Goal: Communication & Community: Answer question/provide support

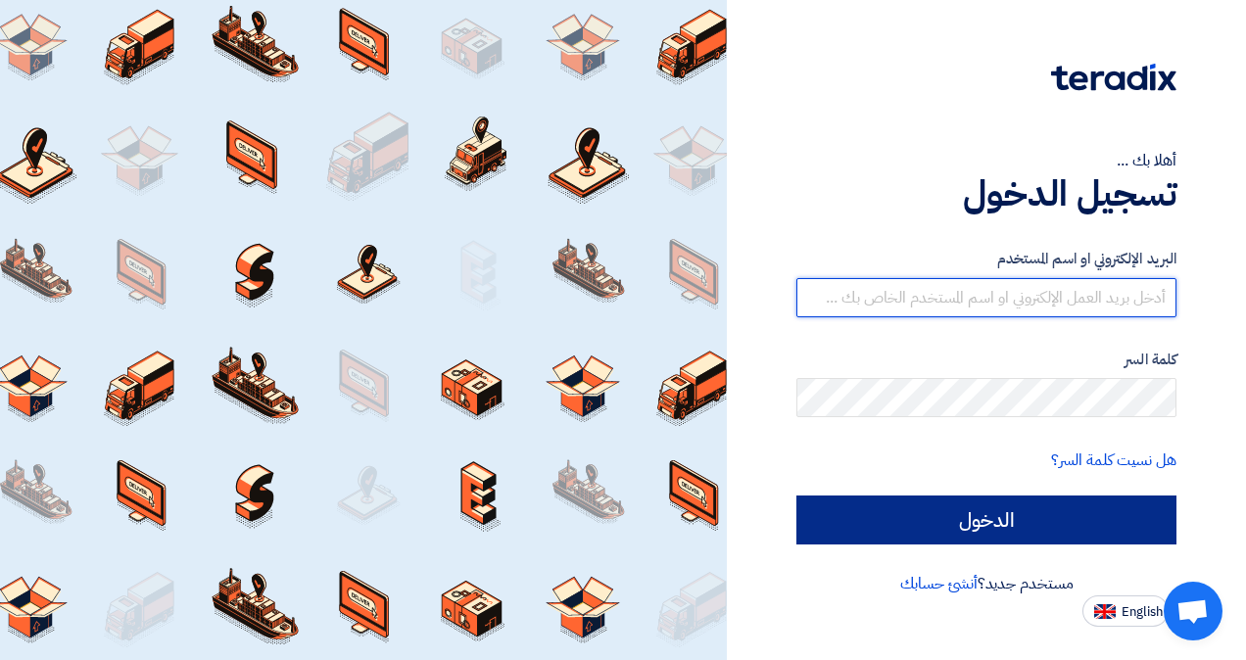
type input "[PERSON_NAME][EMAIL_ADDRESS][DOMAIN_NAME]"
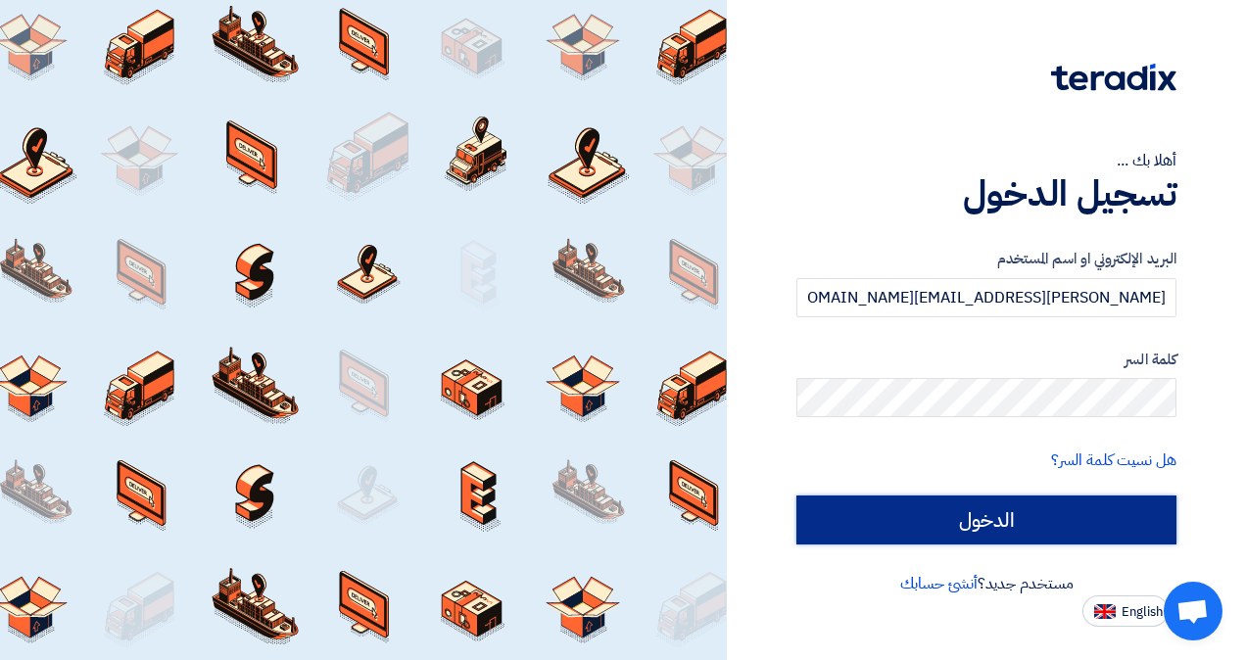
click at [1017, 541] on input "الدخول" at bounding box center [986, 520] width 380 height 49
click at [1017, 542] on div at bounding box center [986, 557] width 380 height 30
type input "Sign in"
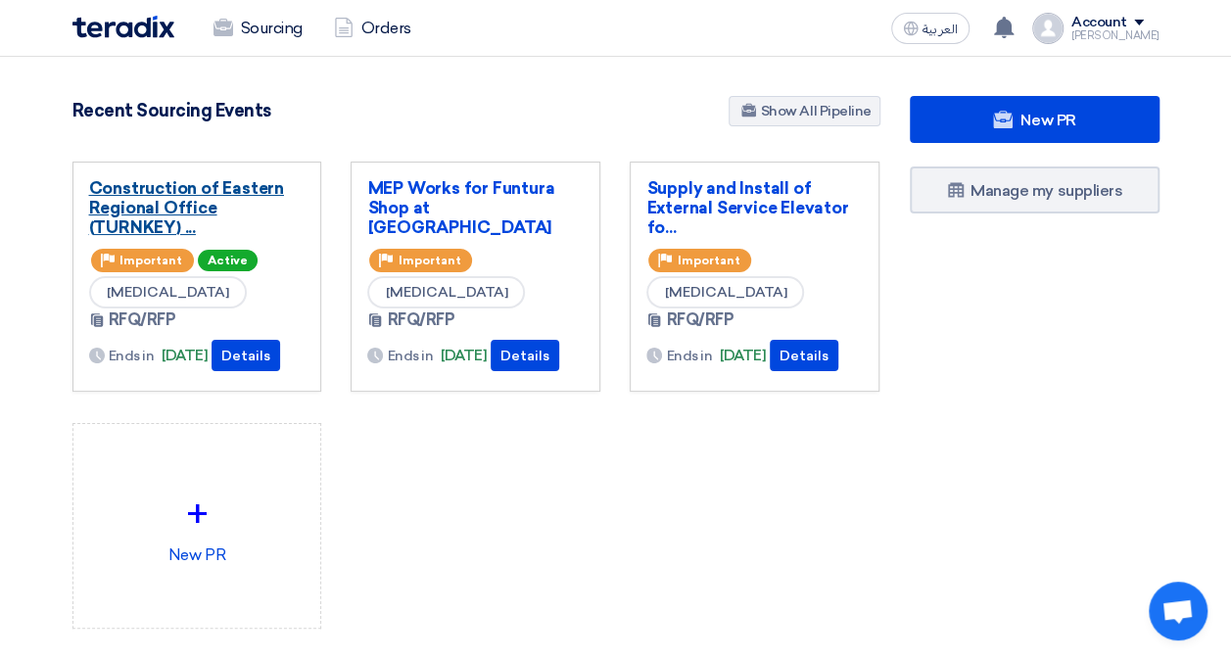
click at [169, 200] on link "Construction of Eastern Regional Office (TURNKEY) ..." at bounding box center [197, 207] width 216 height 59
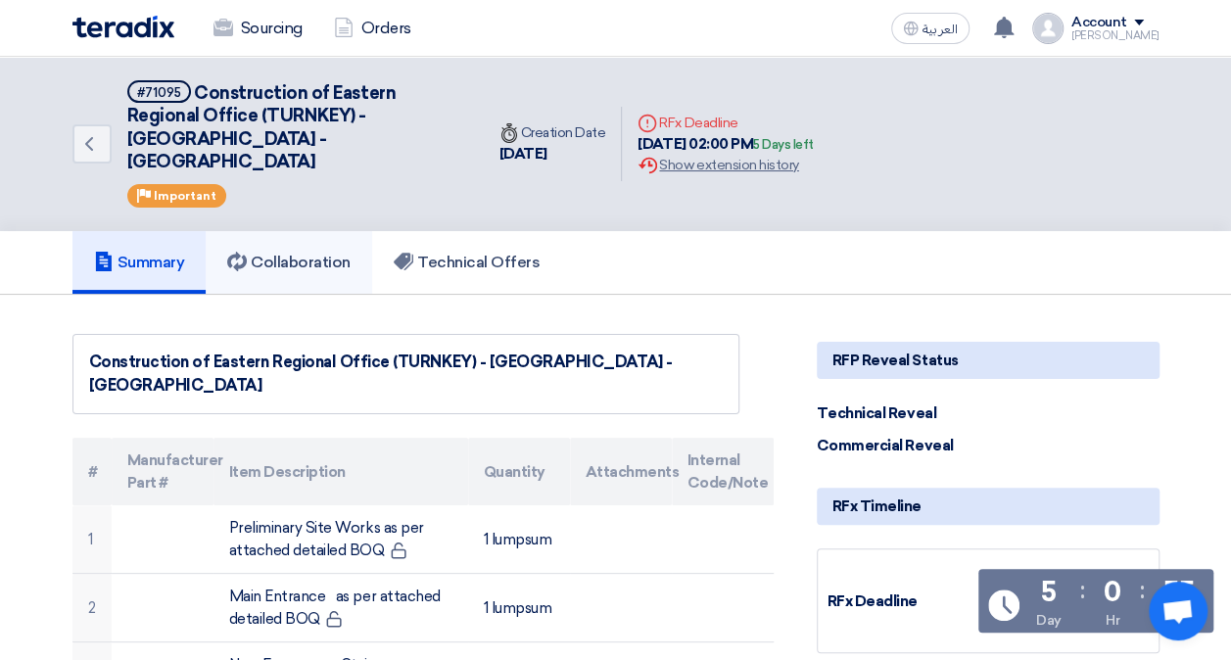
click at [302, 253] on h5 "Collaboration" at bounding box center [288, 263] width 123 height 20
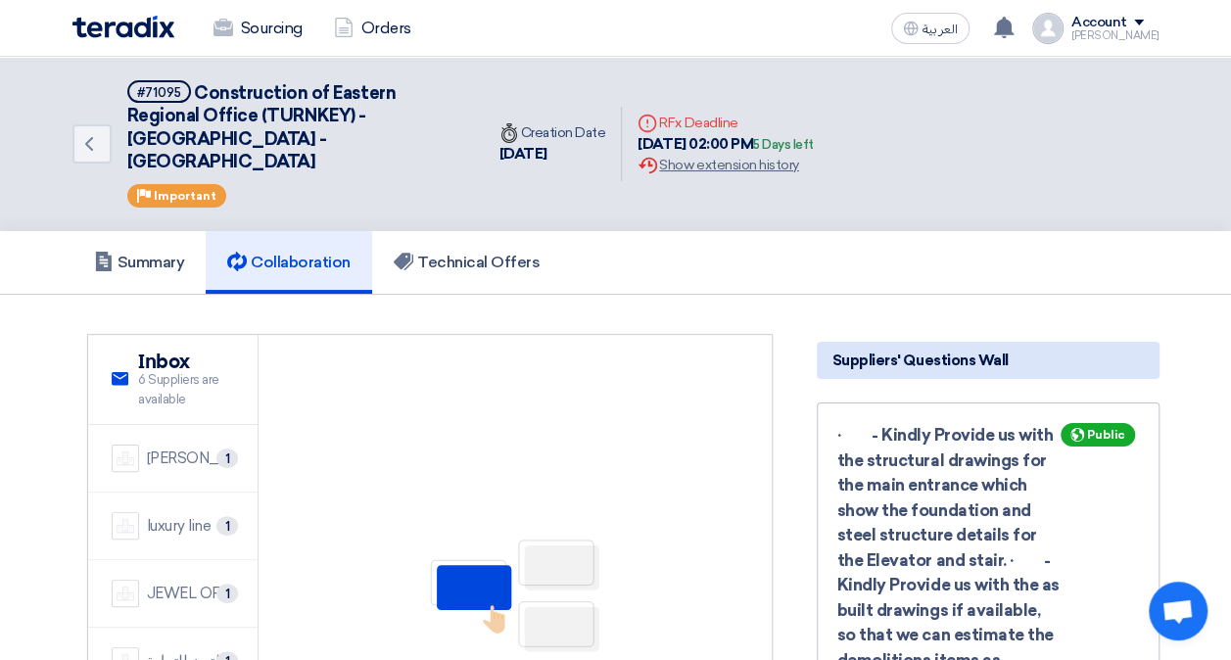
scroll to position [577, 0]
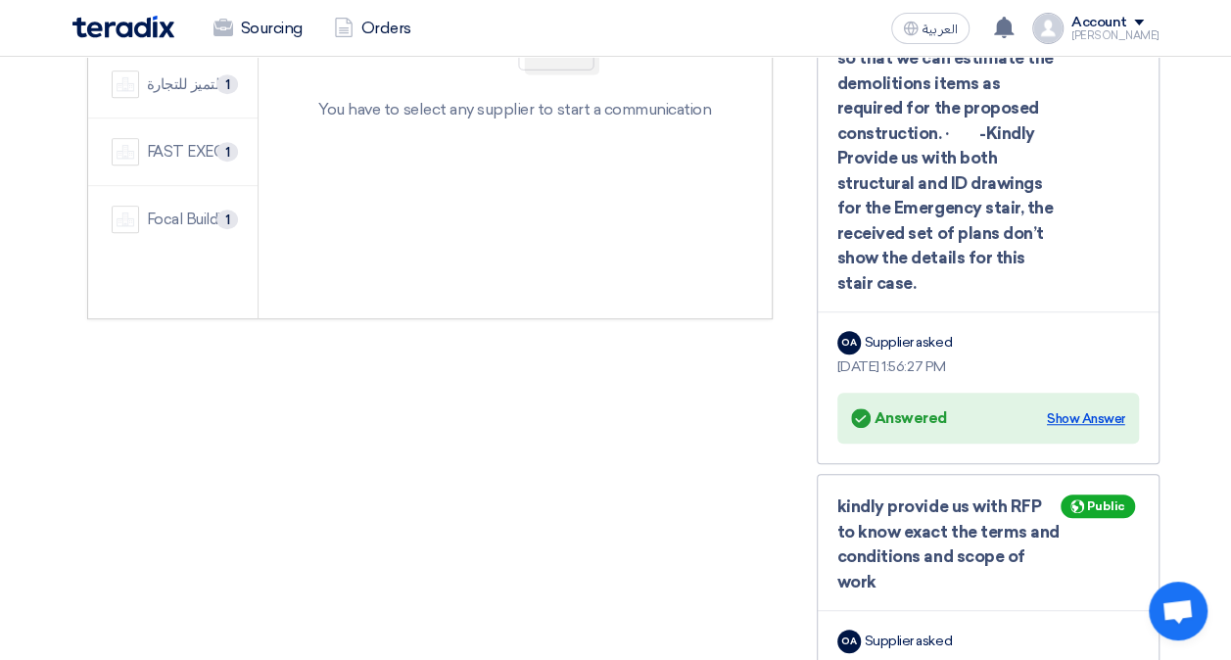
click at [1094, 409] on div "Show Answer" at bounding box center [1086, 419] width 78 height 20
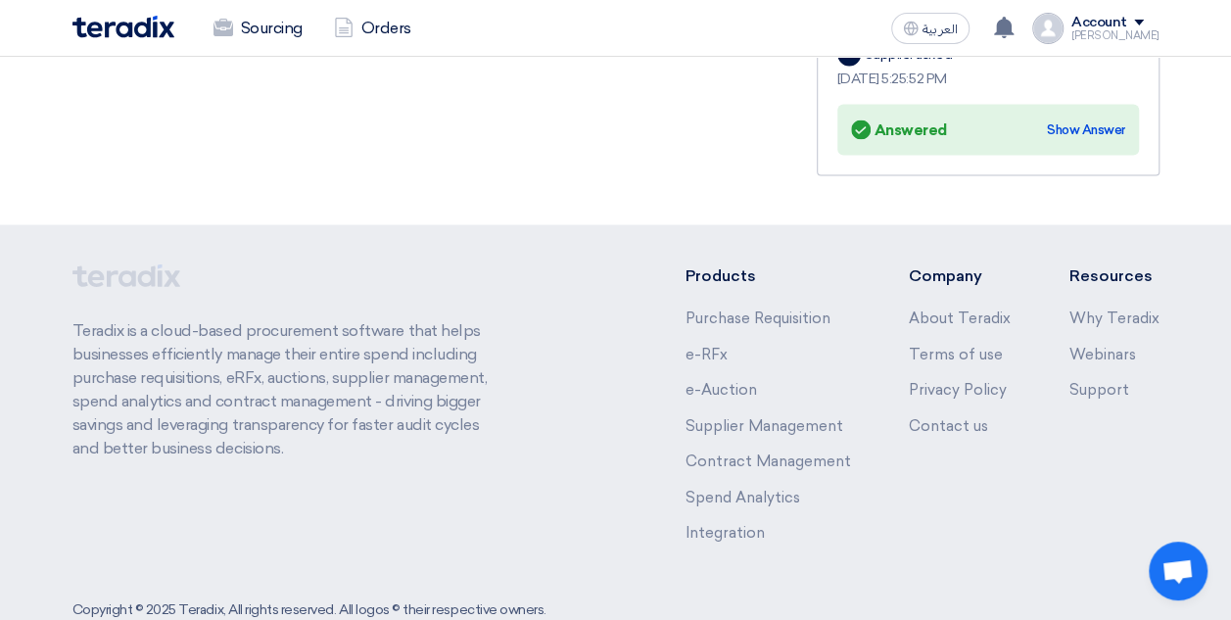
scroll to position [1338, 0]
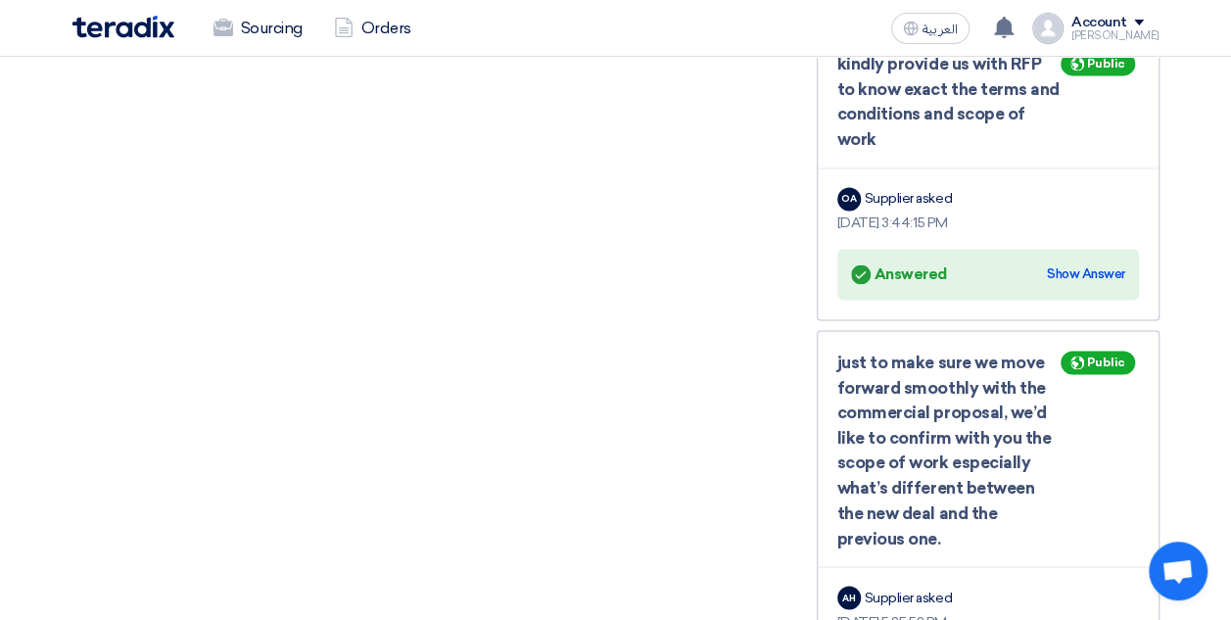
drag, startPoint x: 847, startPoint y: 549, endPoint x: 640, endPoint y: 444, distance: 233.0
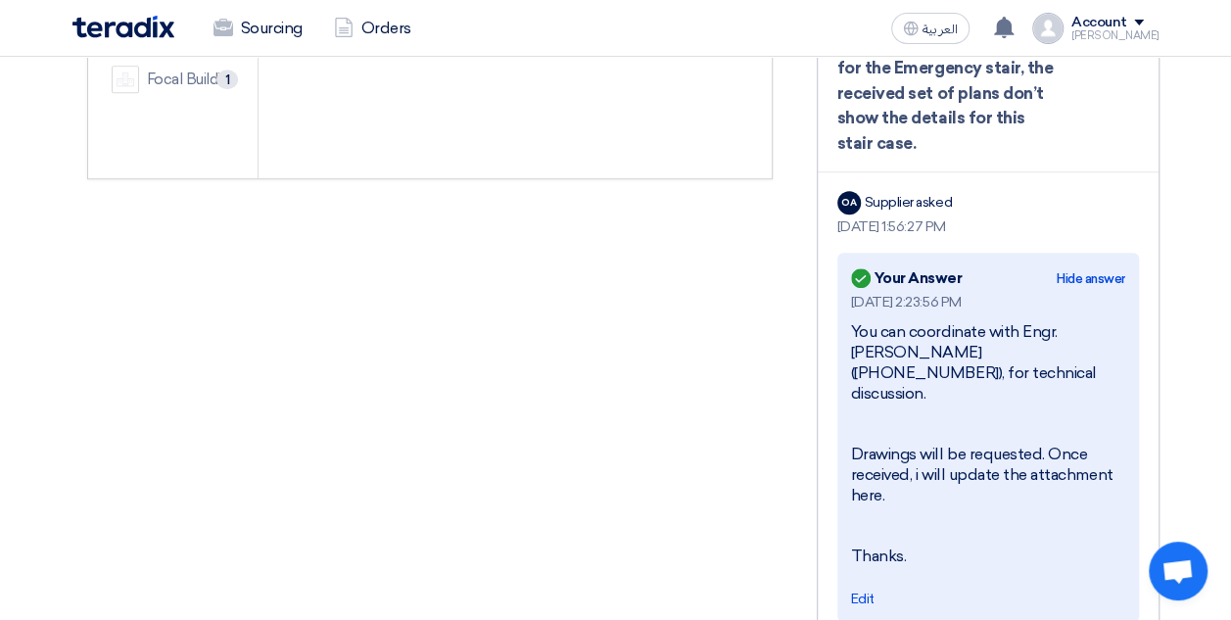
scroll to position [680, 0]
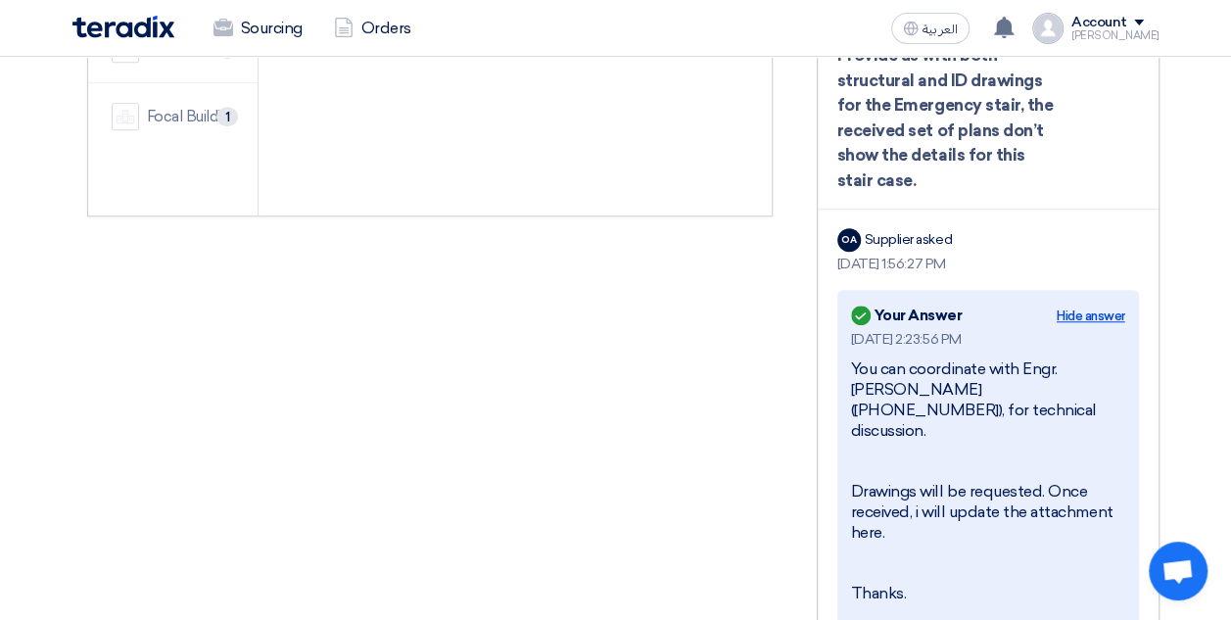
click at [1065, 307] on div "Hide answer" at bounding box center [1091, 317] width 69 height 20
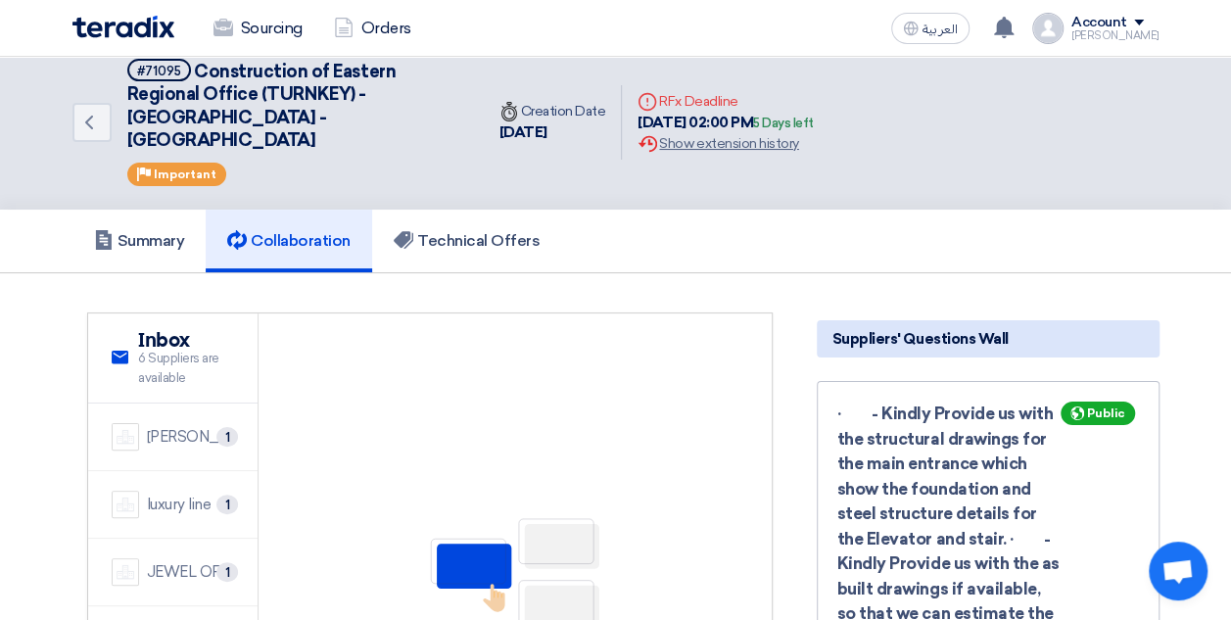
scroll to position [0, 0]
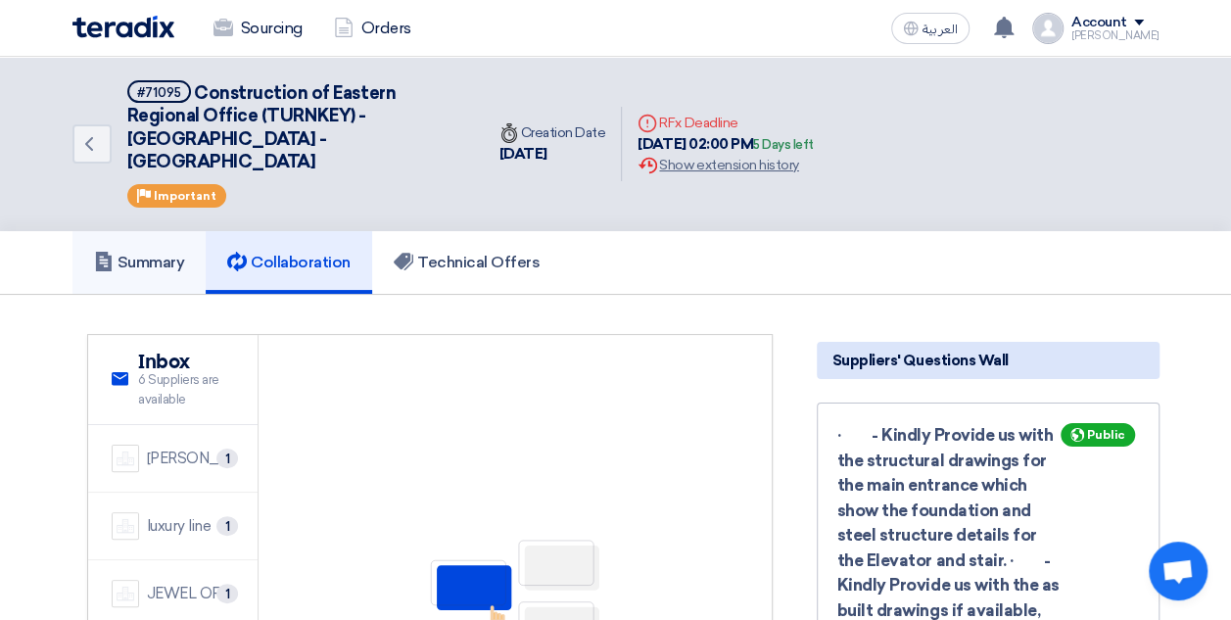
click at [163, 253] on h5 "Summary" at bounding box center [139, 263] width 91 height 20
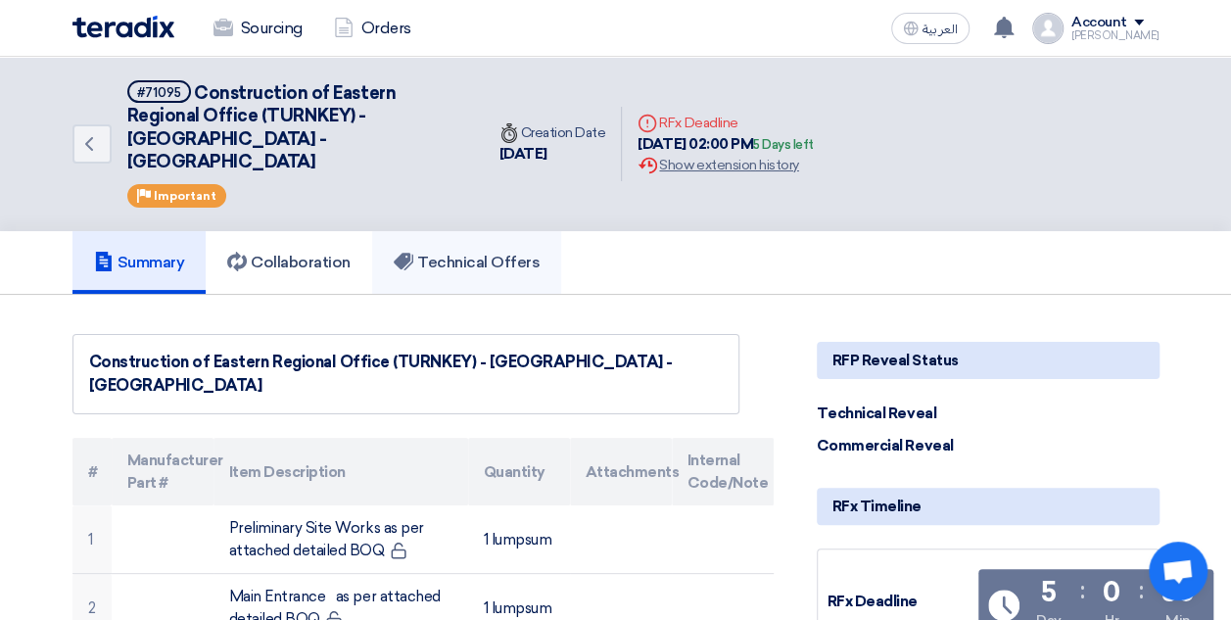
click at [480, 258] on link "Technical Offers" at bounding box center [466, 262] width 189 height 63
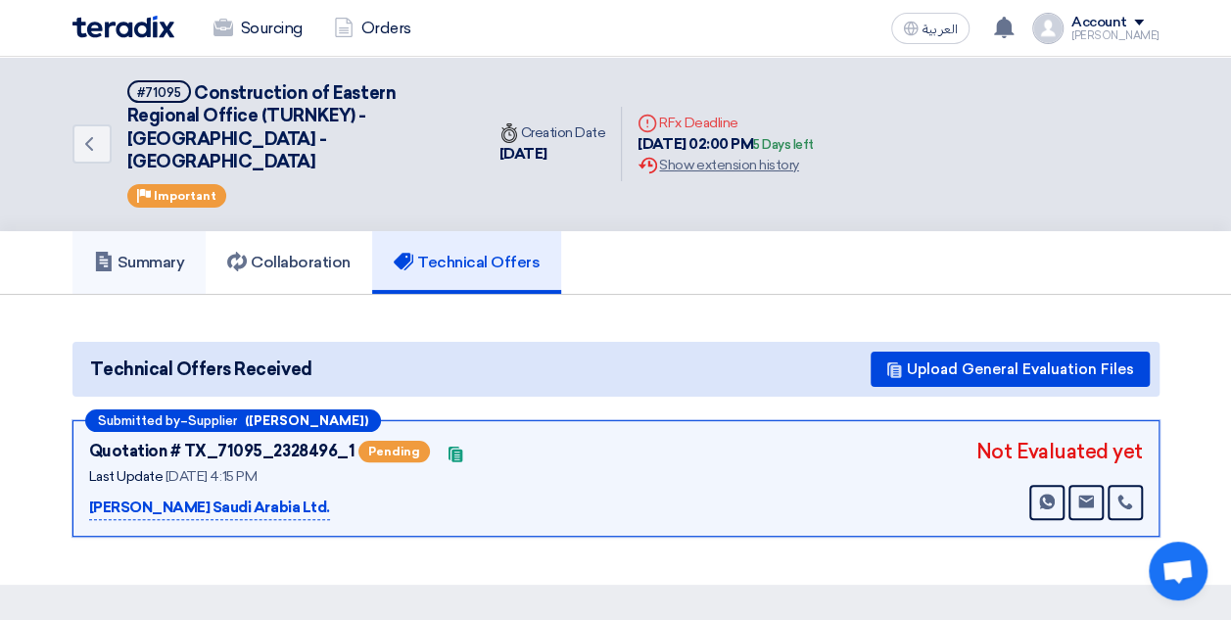
click at [132, 253] on h5 "Summary" at bounding box center [139, 263] width 91 height 20
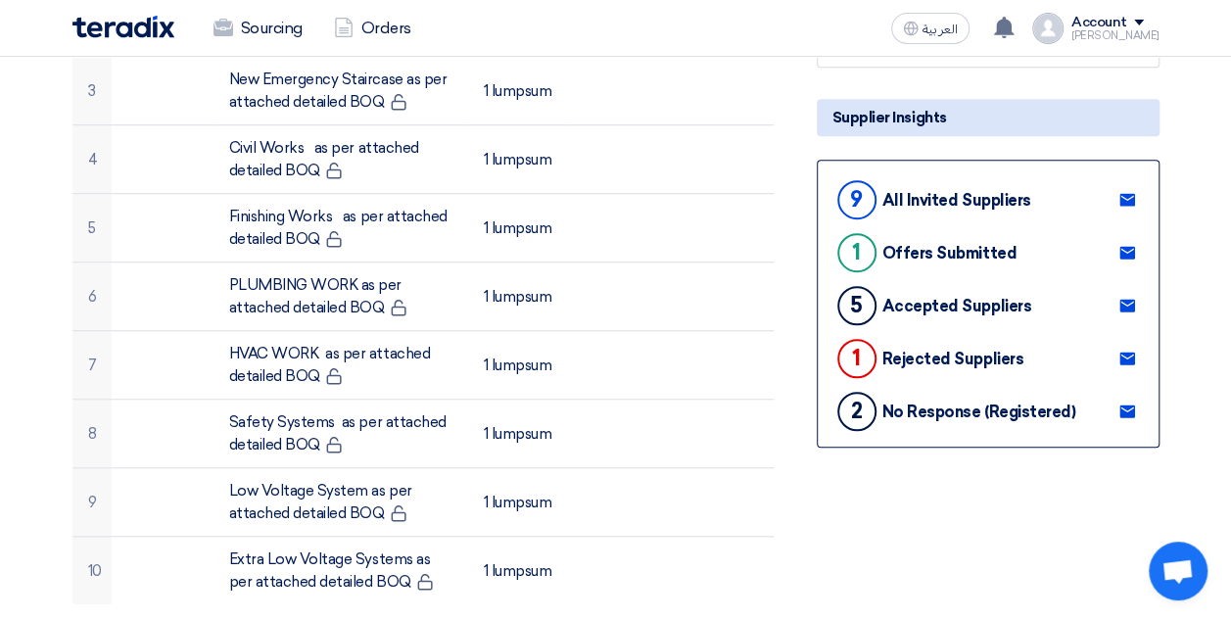
scroll to position [495, 0]
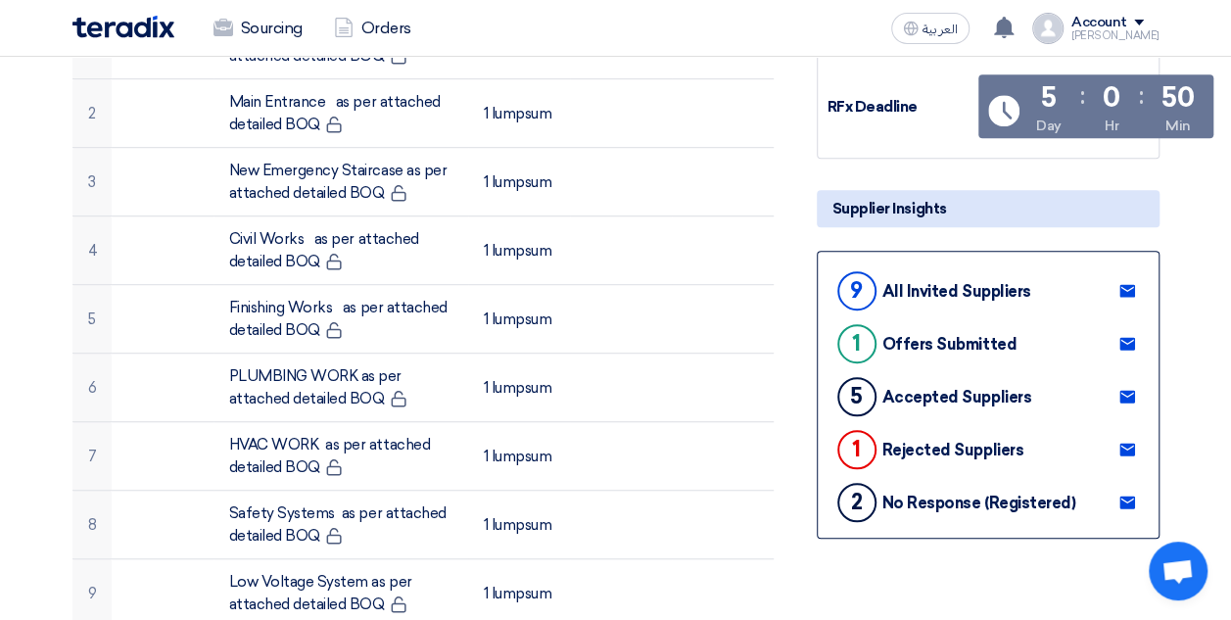
click at [853, 271] on div "9" at bounding box center [856, 290] width 39 height 39
click at [1125, 285] on use at bounding box center [1127, 291] width 16 height 13
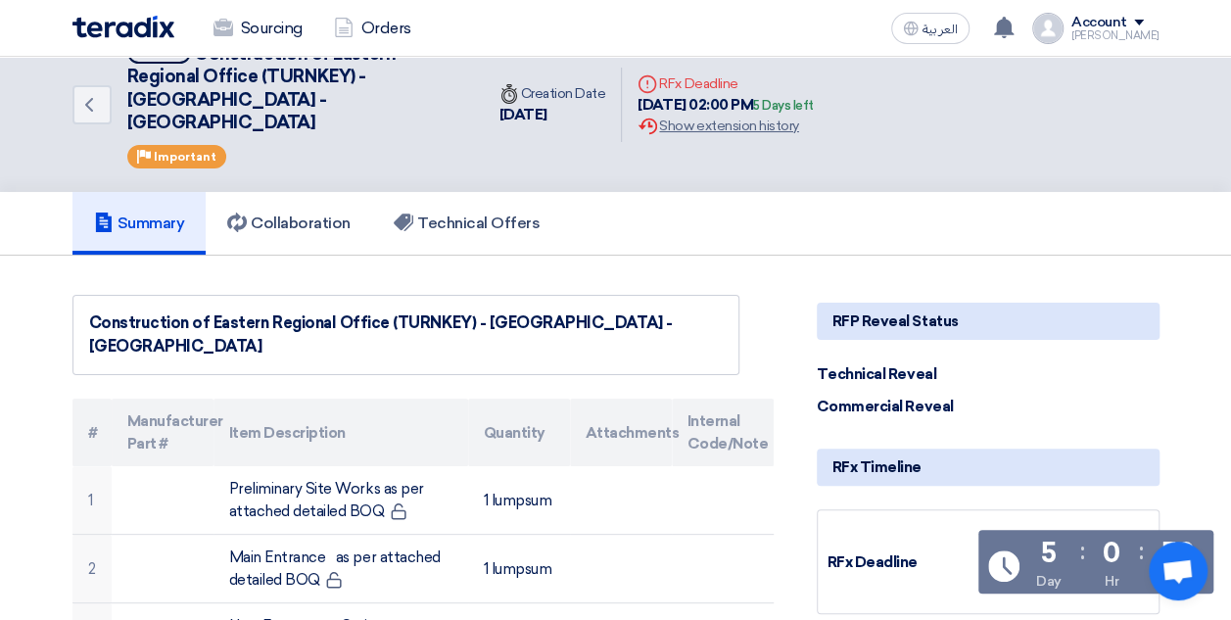
scroll to position [0, 0]
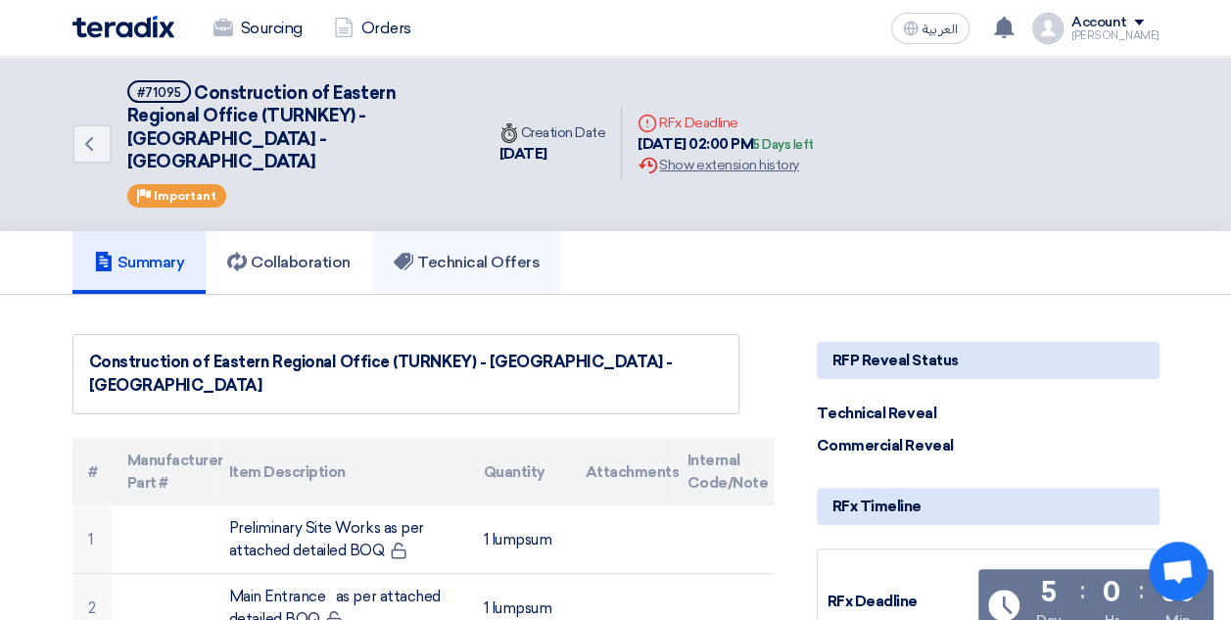
click at [460, 250] on link "Technical Offers" at bounding box center [466, 262] width 189 height 63
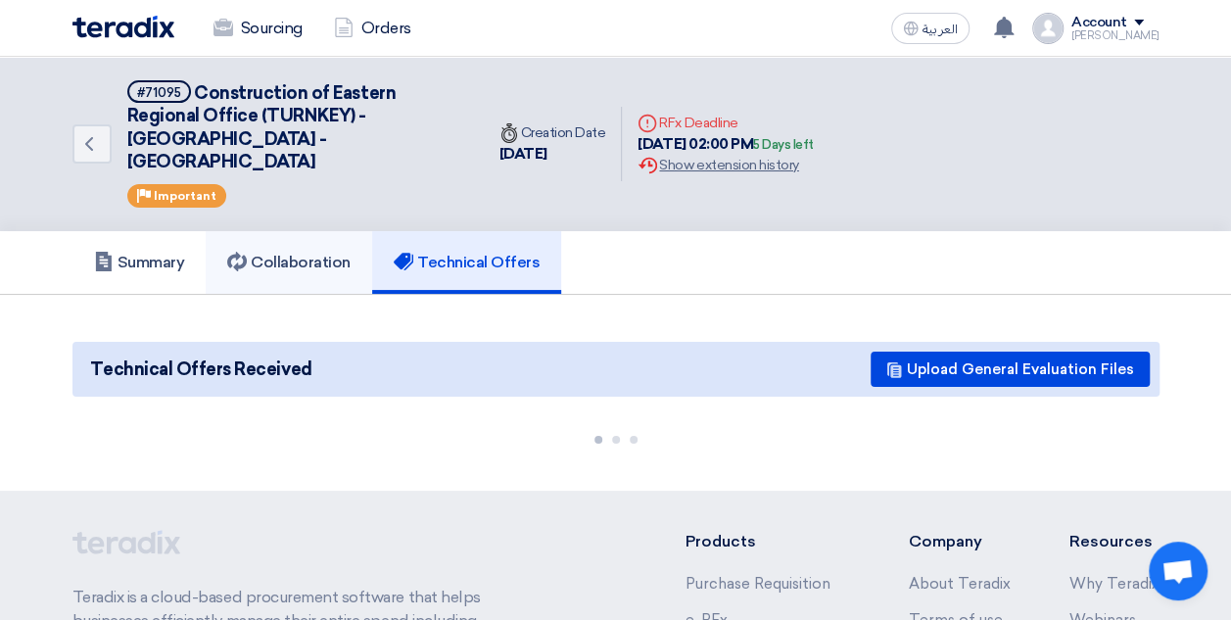
click at [319, 251] on link "Collaboration" at bounding box center [289, 262] width 167 height 63
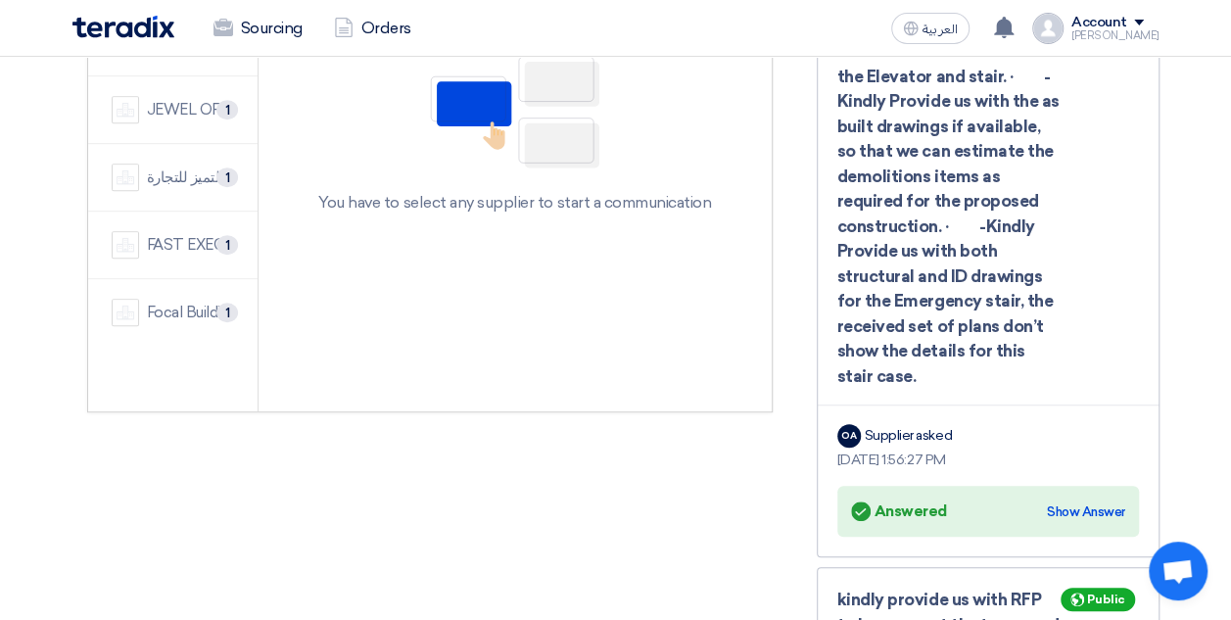
scroll to position [361, 0]
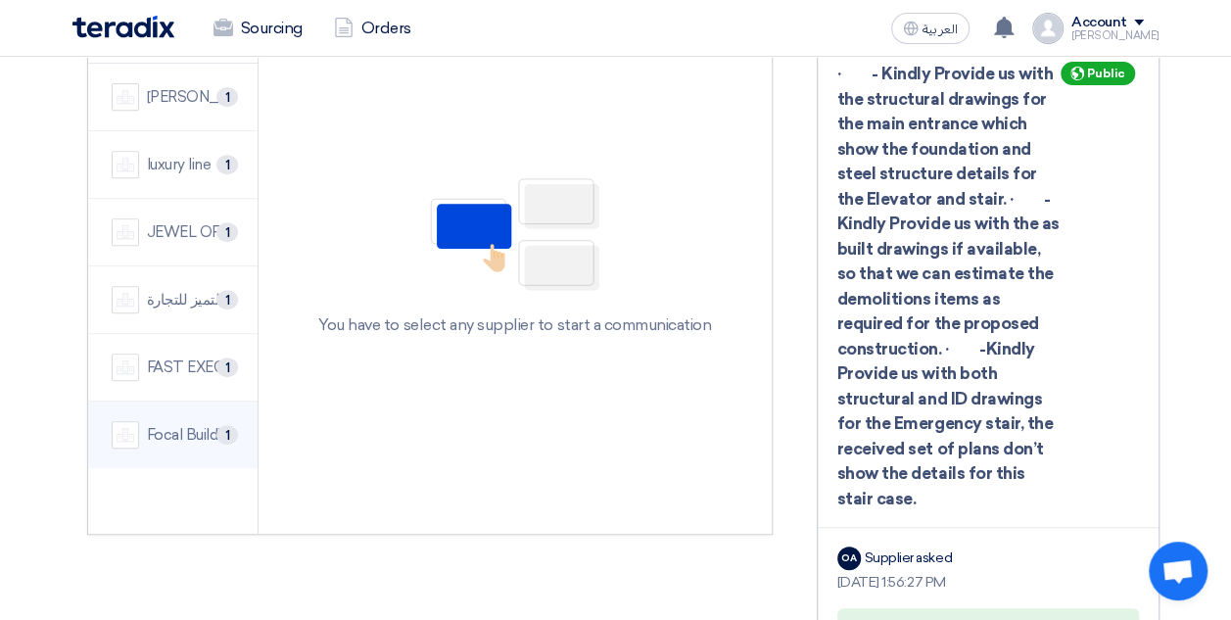
click at [167, 424] on div "Focal Buildings Solutions (FBS)" at bounding box center [191, 435] width 88 height 23
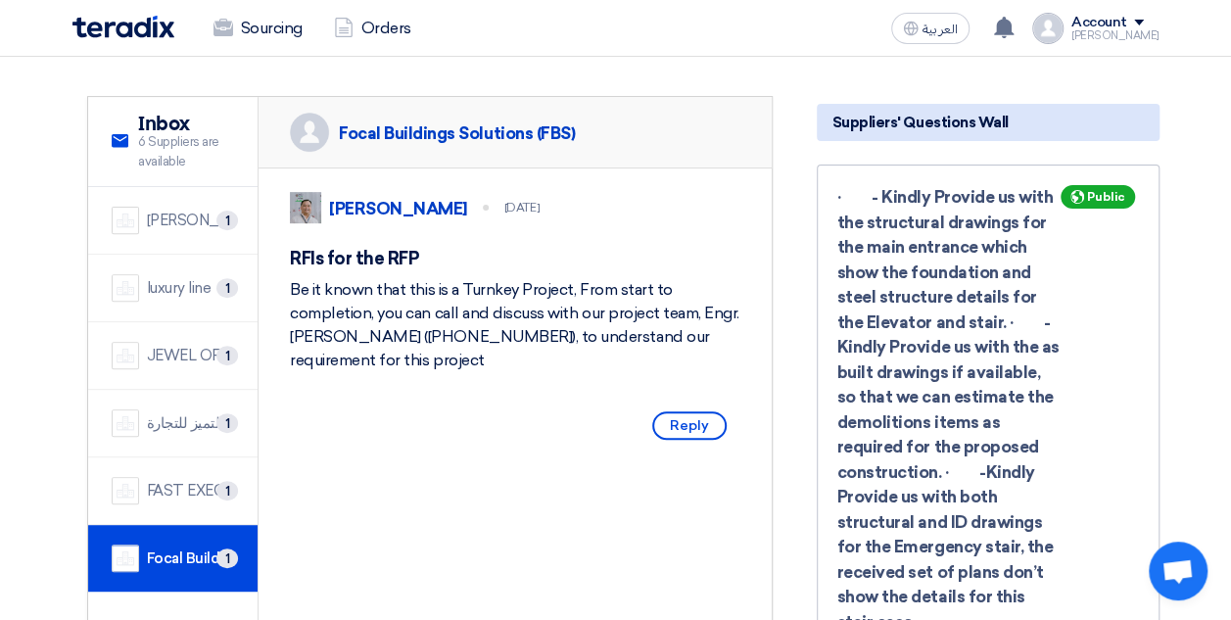
scroll to position [248, 0]
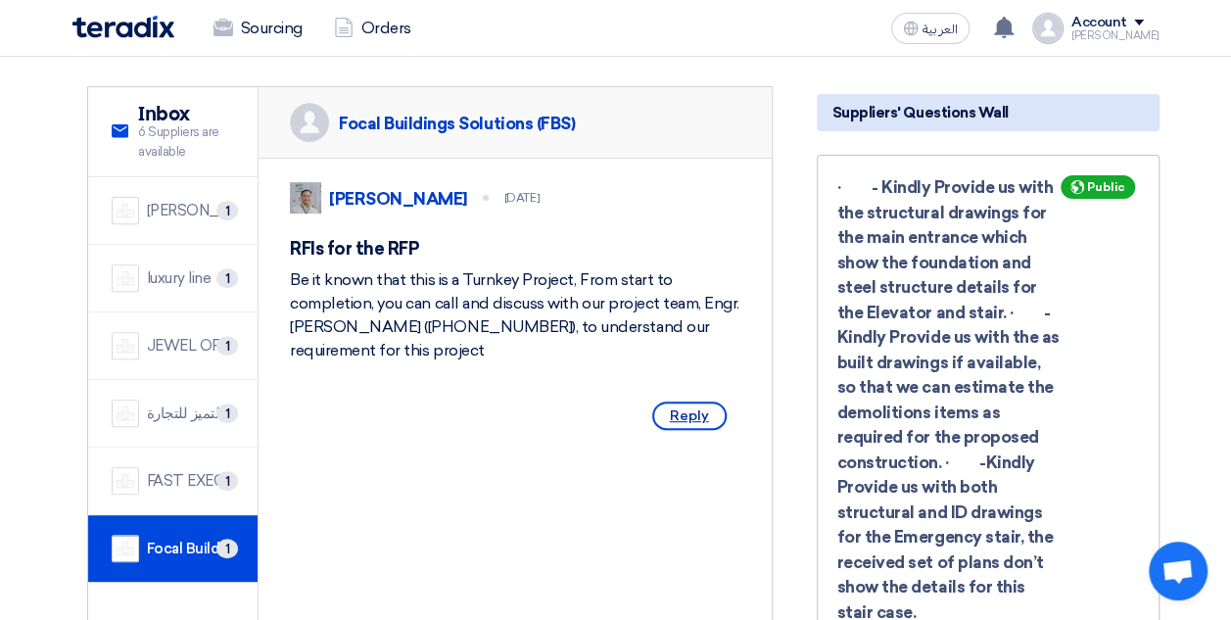
click at [690, 405] on span "Reply" at bounding box center [689, 416] width 74 height 28
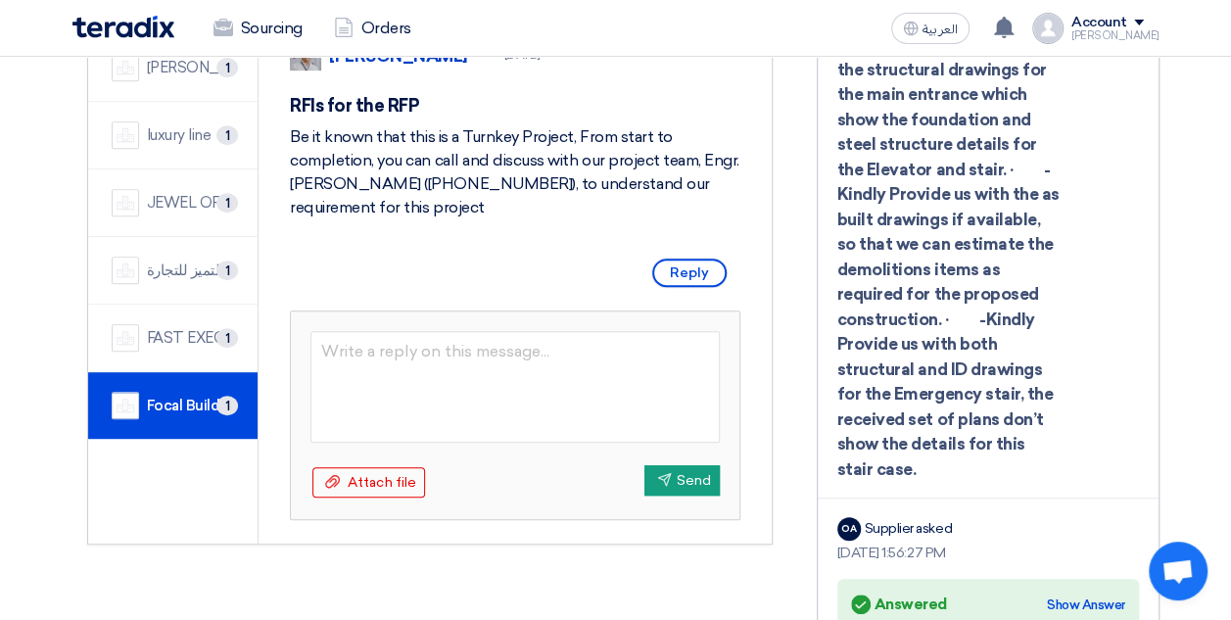
scroll to position [407, 0]
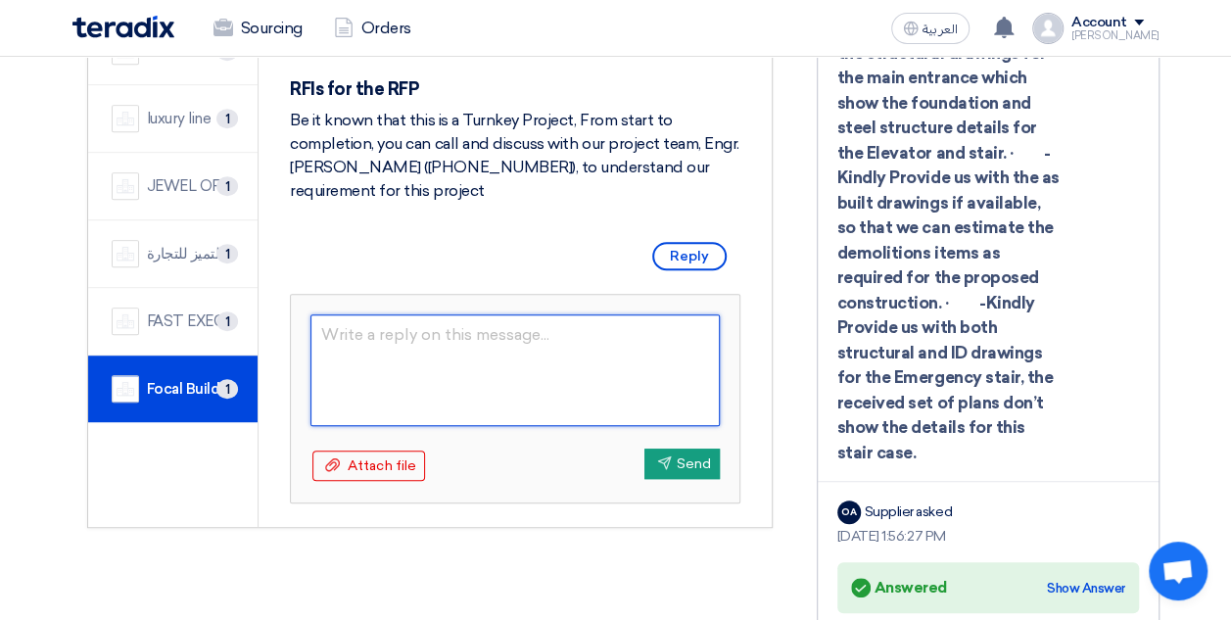
click at [413, 336] on textarea at bounding box center [514, 370] width 409 height 112
type textarea "Hello"
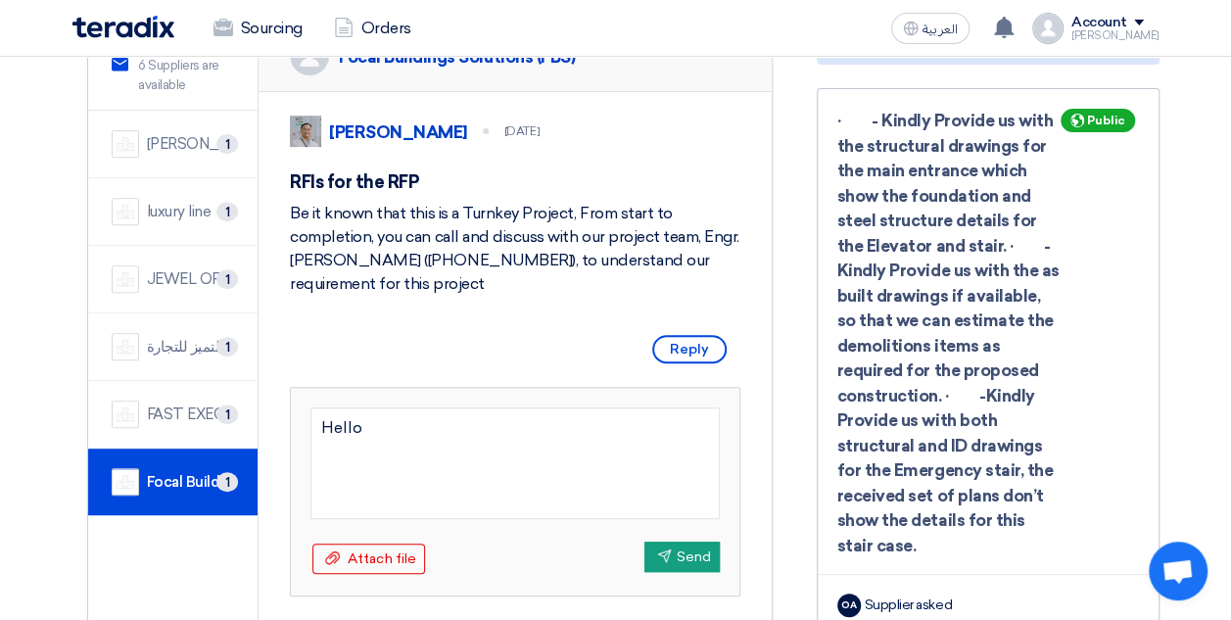
scroll to position [259, 0]
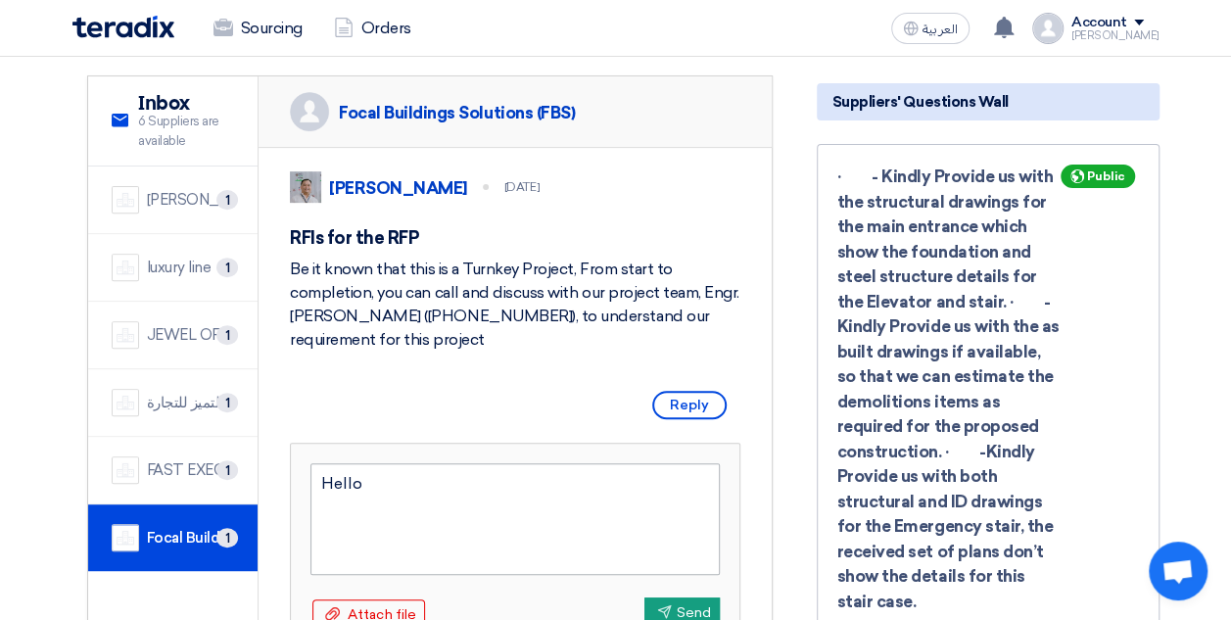
click at [411, 483] on textarea "Hello" at bounding box center [514, 519] width 409 height 112
type textarea "Hello FBS, Please inform that I d"
type textarea "Hello FBS, Please inform that I did not receive any call from"
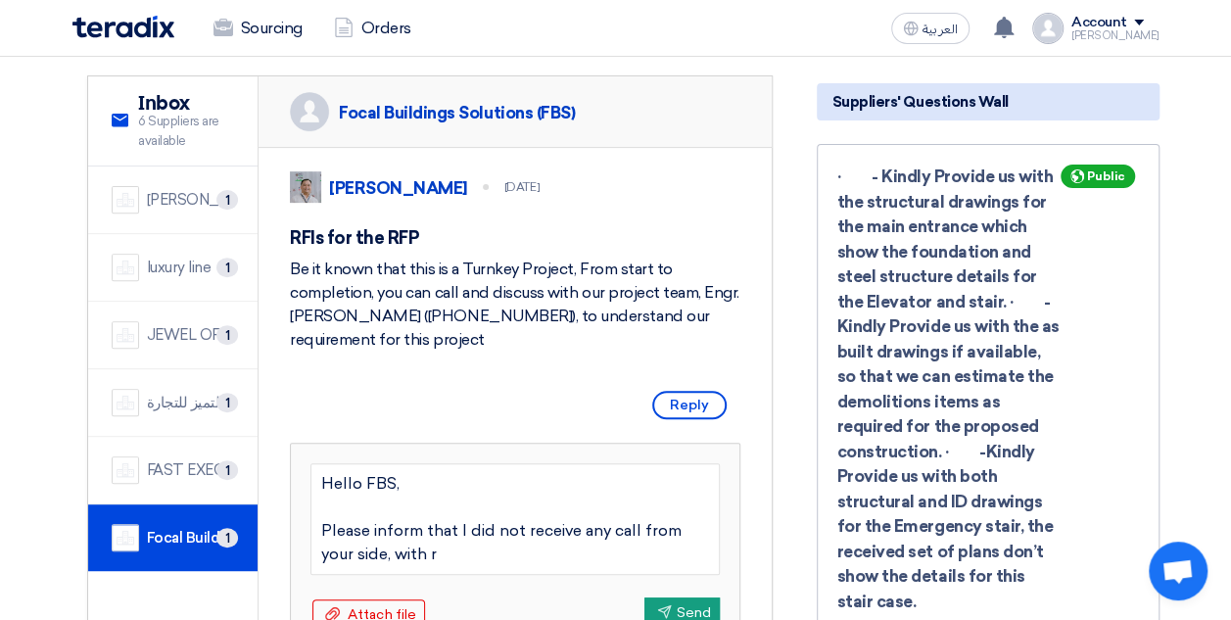
type textarea "Hello FBS, Please inform that I did not receive any call from your side, with re"
type textarea "Hello FBS, Please inform that I did not receive any call from your side, with r…"
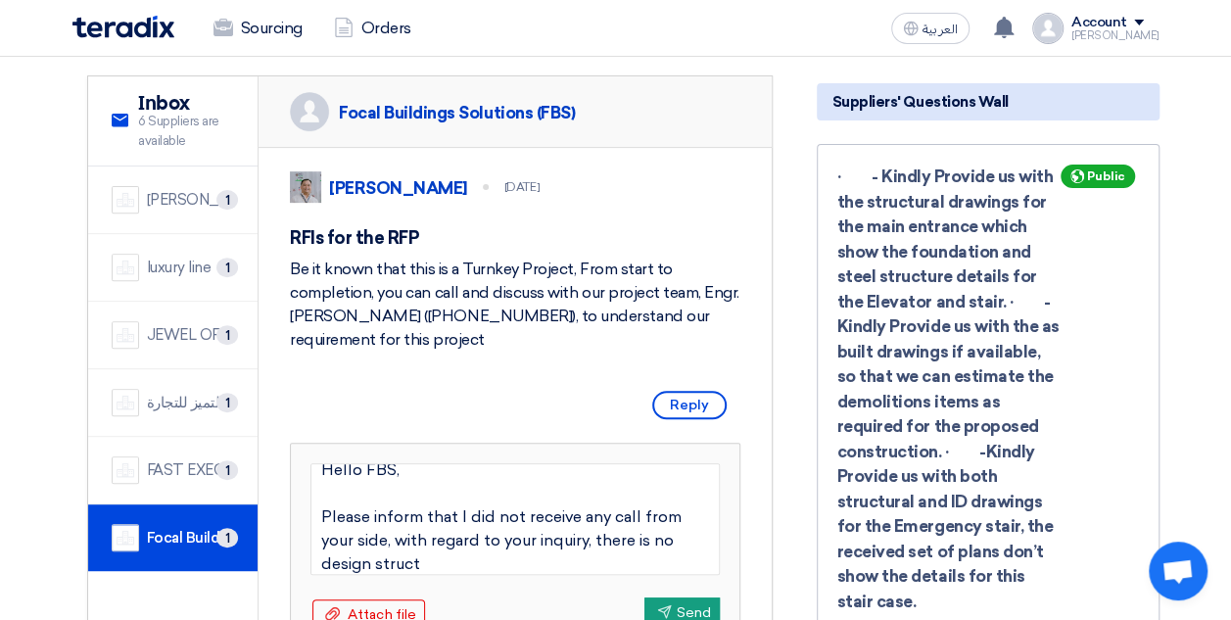
type textarea "Hello FBS, Please inform that I did not receive any call from your side, with r…"
click at [533, 565] on textarea "Hello FBS, Please inform that I did not receive any call from your side, with r…" at bounding box center [514, 519] width 409 height 112
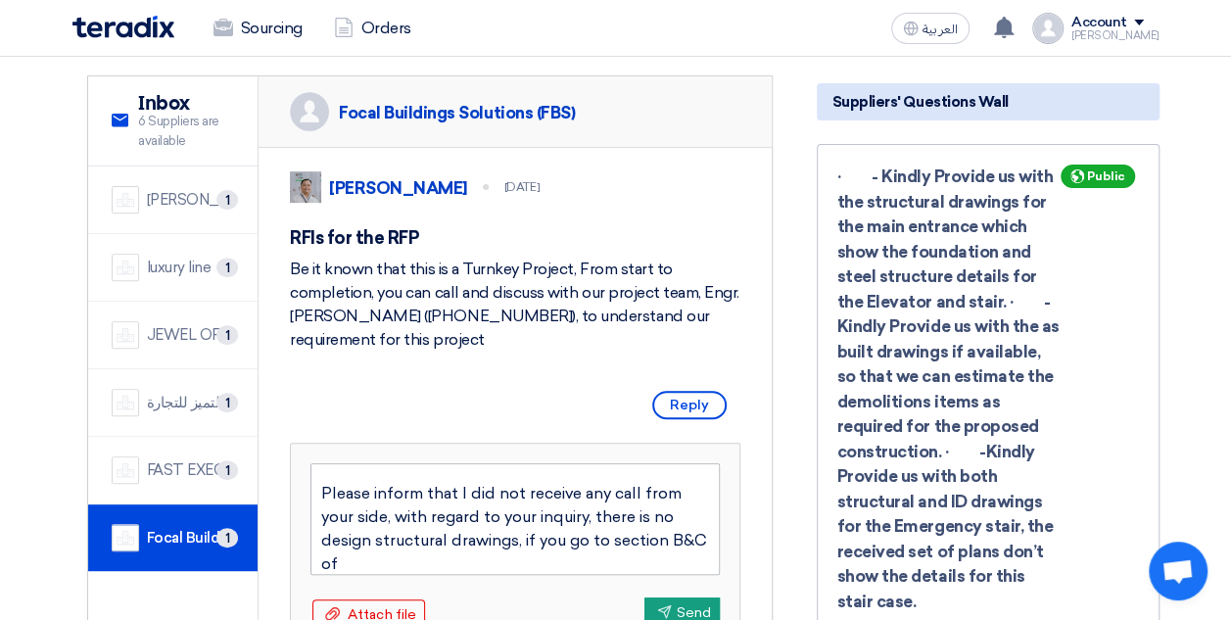
type textarea "Hello FBS, Please inform that I did not receive any call from your side, with r…"
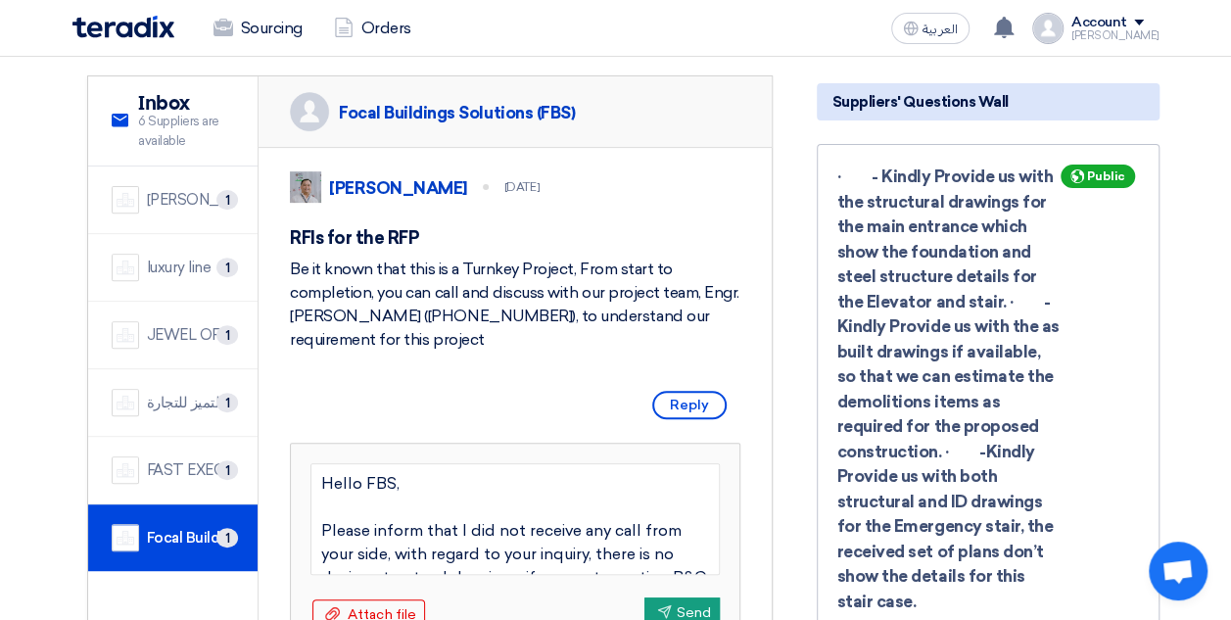
scroll to position [47, 0]
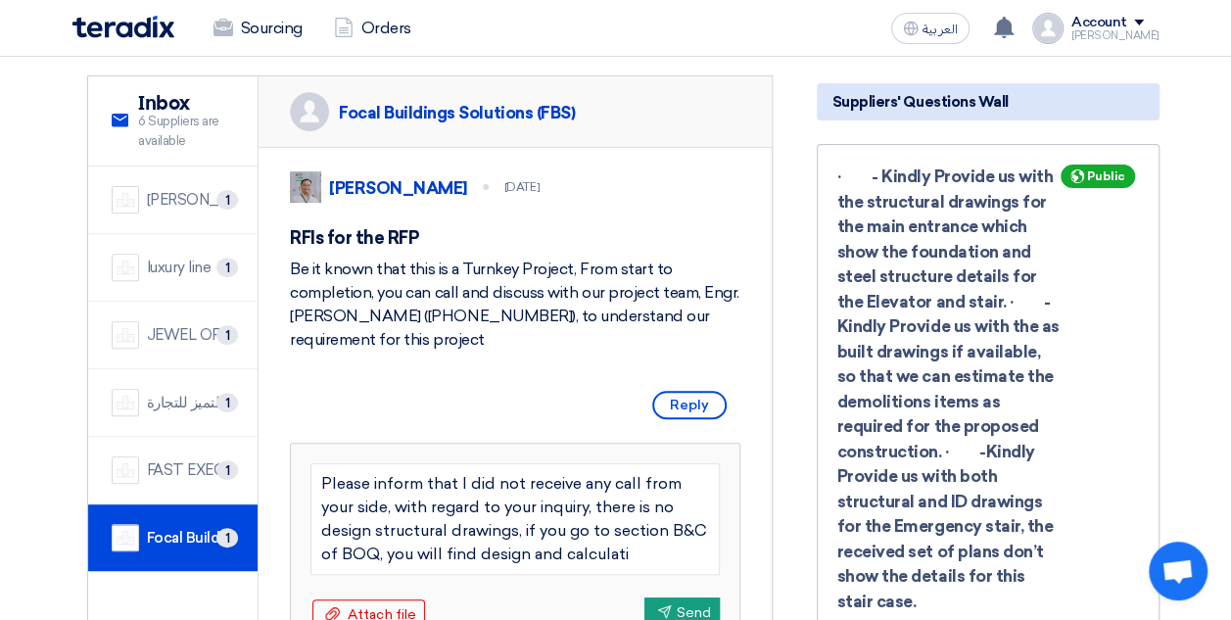
type textarea "Hello FBS, Please inform that I did not receive any call from your side, with r…"
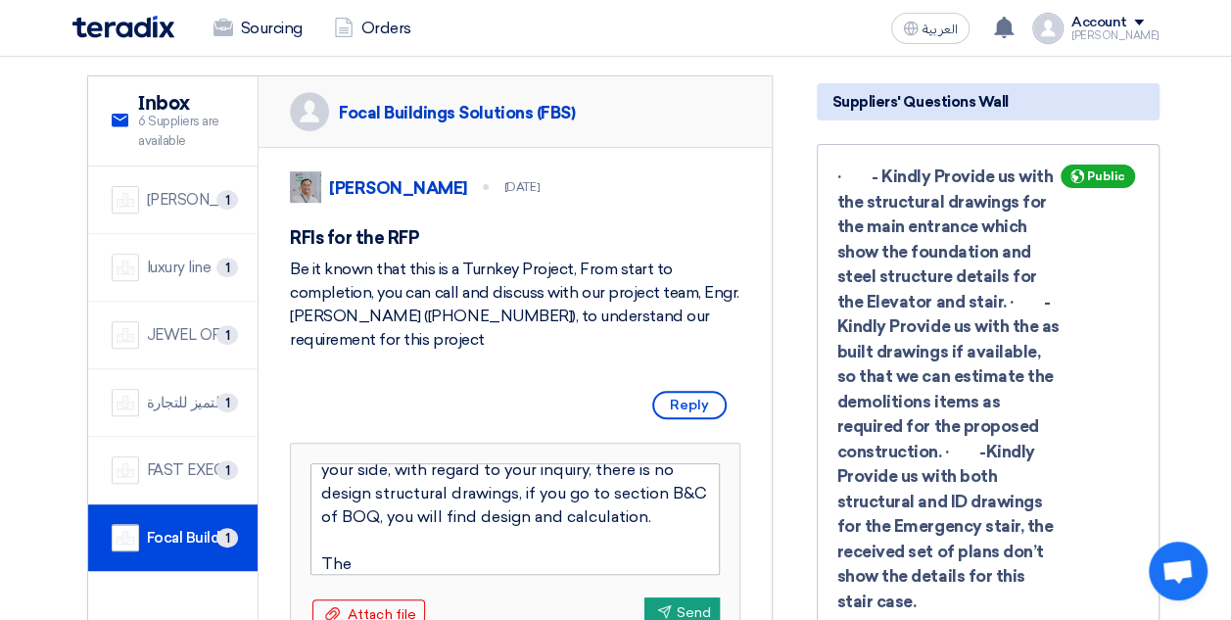
type textarea "Hello FBS, Please inform that I did not receive any call from your side, with r…"
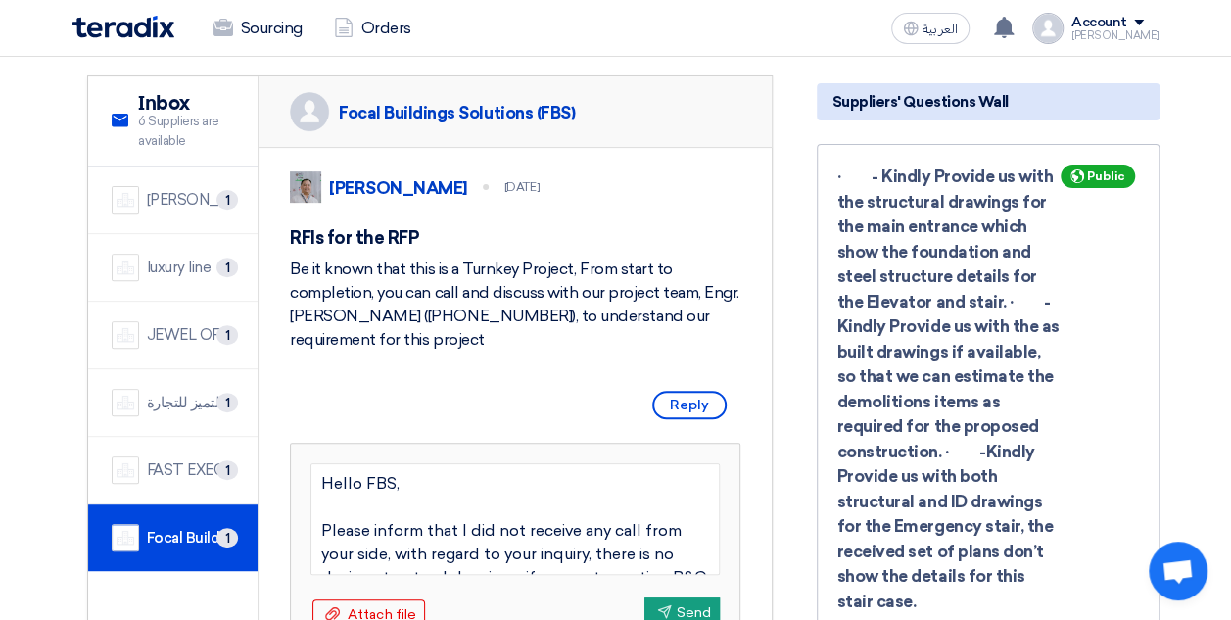
scroll to position [94, 0]
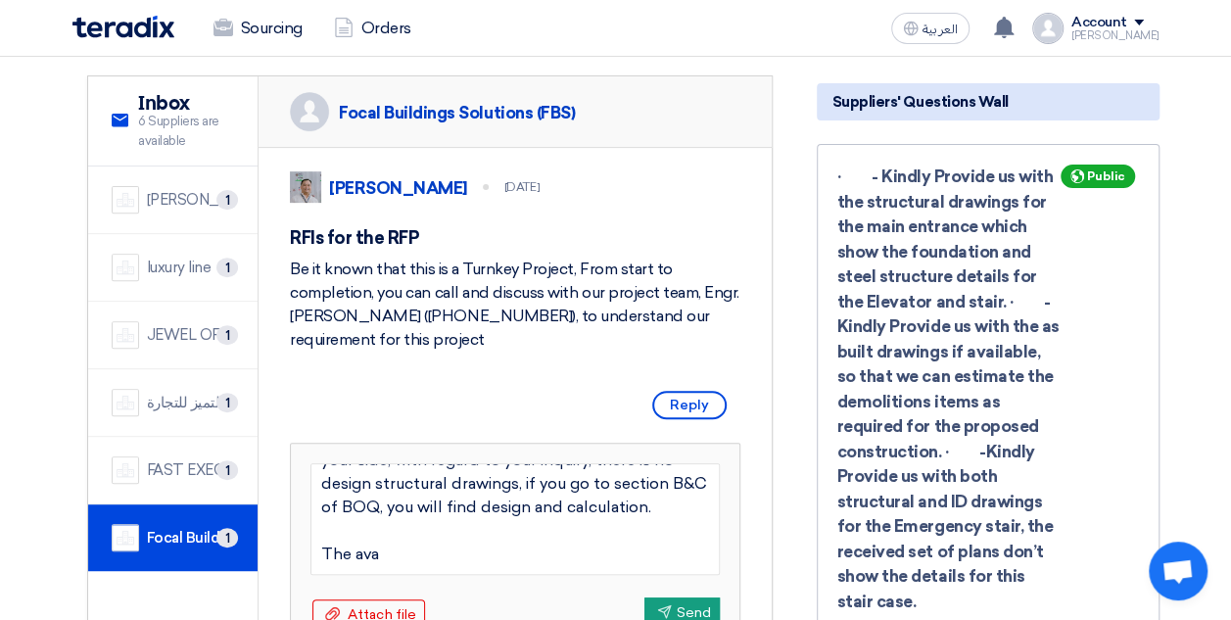
type textarea "Hello FBS, Please inform that I did not receive any call from your side, with r…"
drag, startPoint x: 549, startPoint y: 550, endPoint x: 313, endPoint y: 559, distance: 236.2
click at [313, 559] on textarea "Hello FBS, Please inform that I did not receive any call from your side, with r…" at bounding box center [514, 519] width 409 height 112
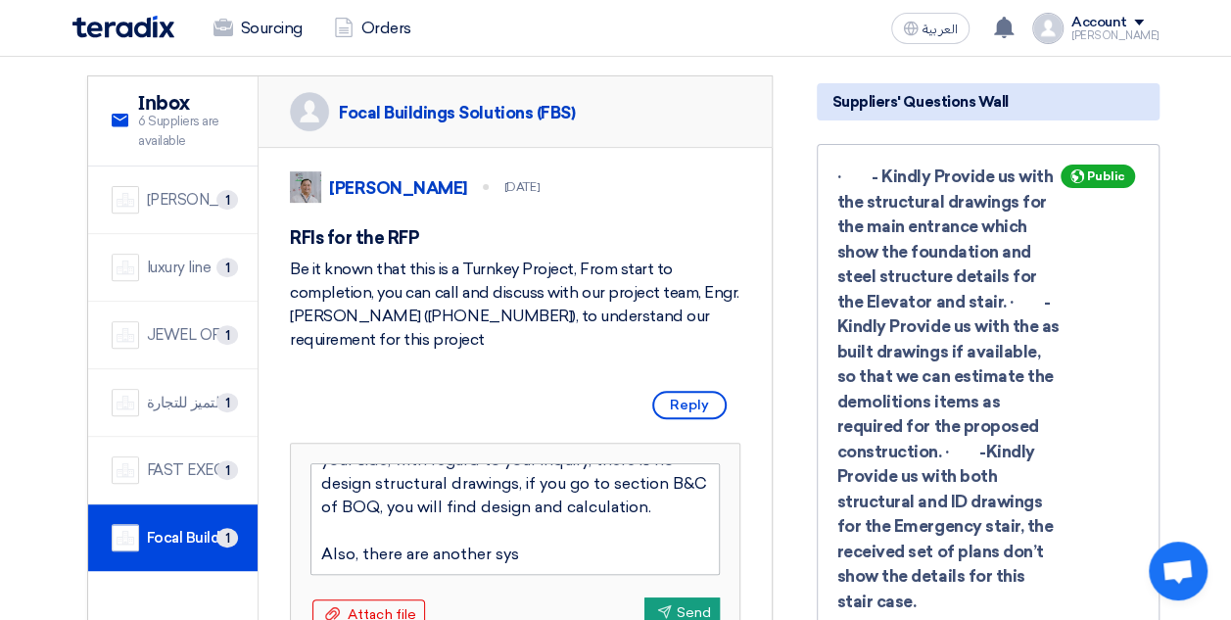
type textarea "Hello FBS, Please inform that I did not receive any call from your side, with r…"
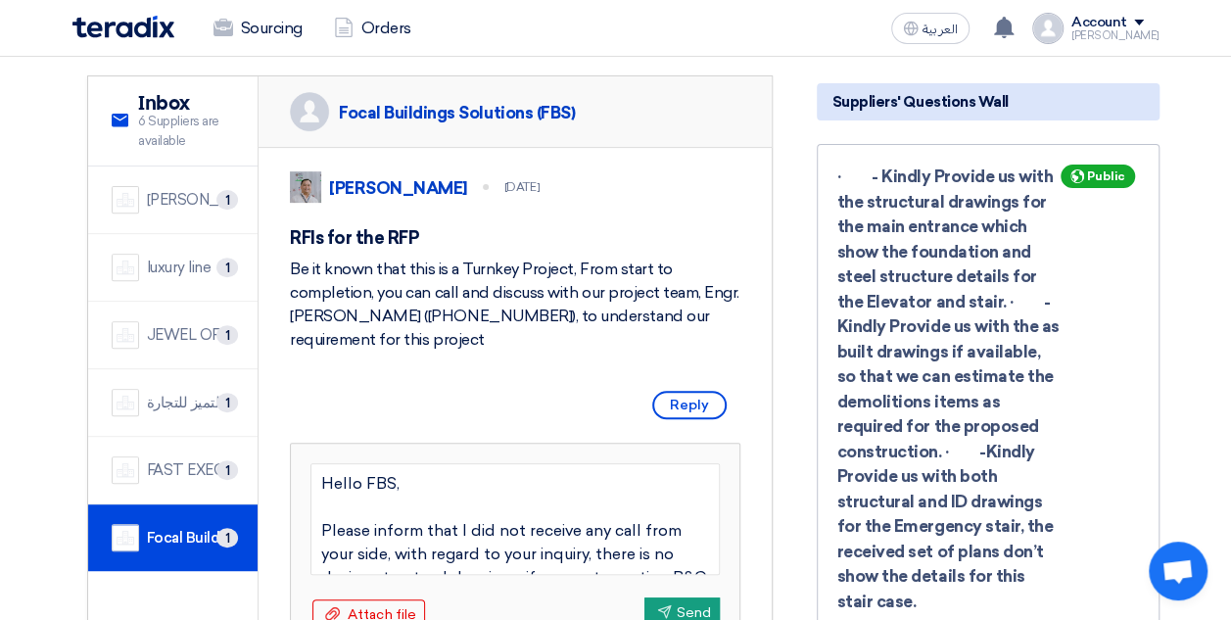
scroll to position [108, 0]
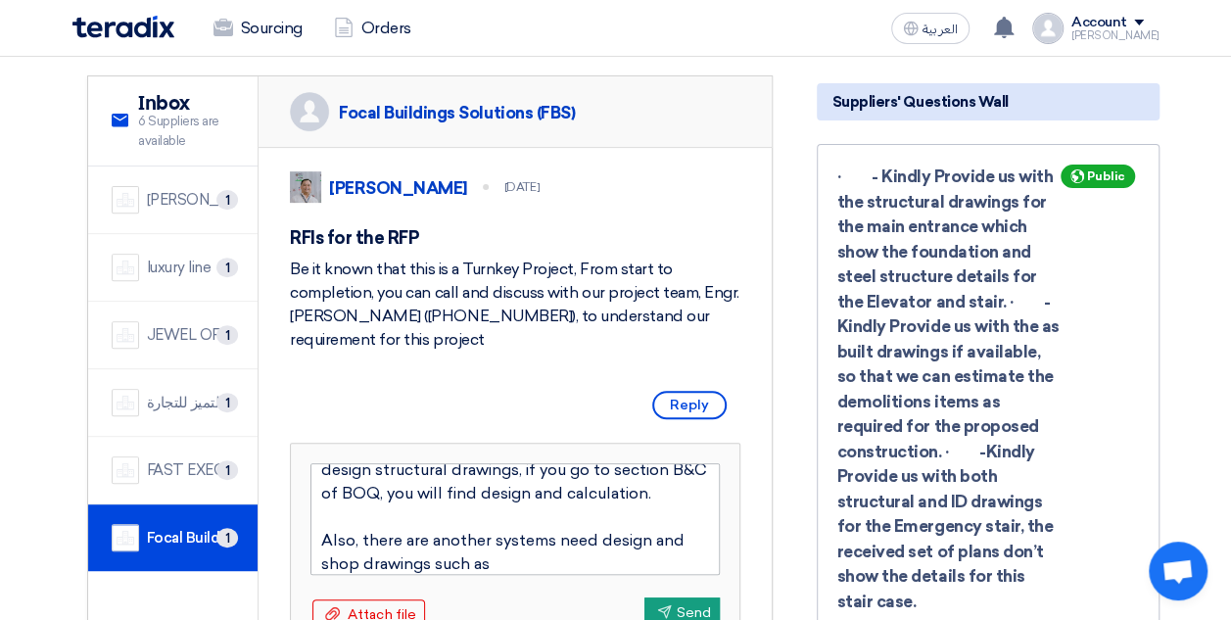
click at [534, 565] on textarea "Hello FBS, Please inform that I did not receive any call from your side, with r…" at bounding box center [514, 519] width 409 height 112
type textarea "Hello FBS, Please inform that I did not receive any call from your side, with r…"
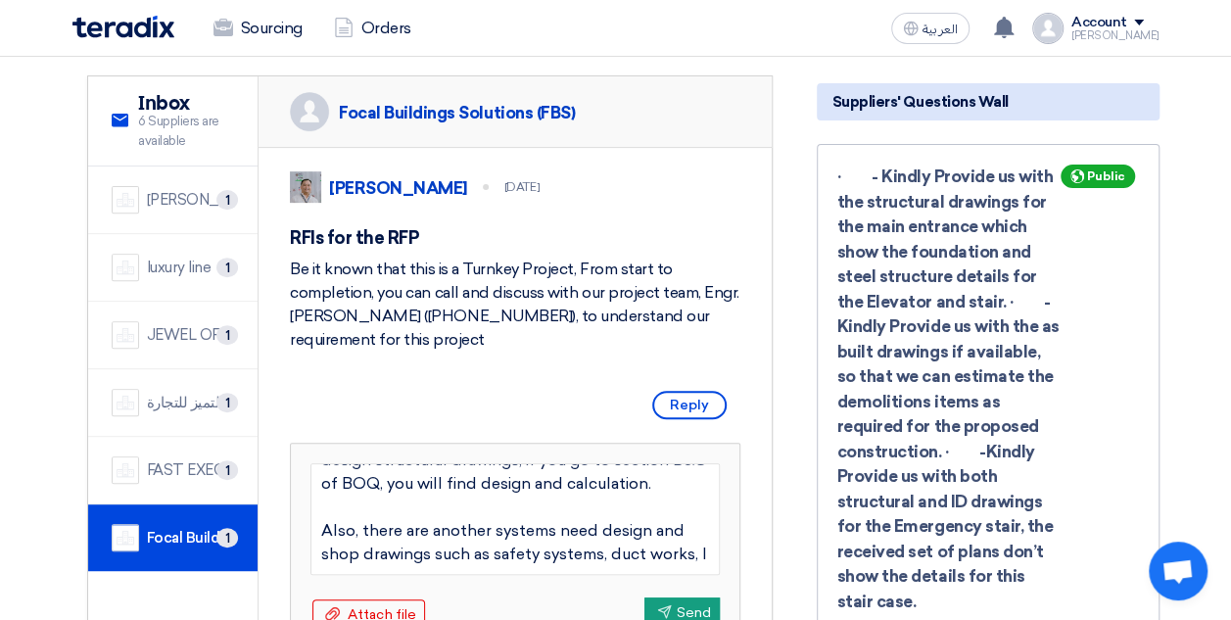
scroll to position [131, 0]
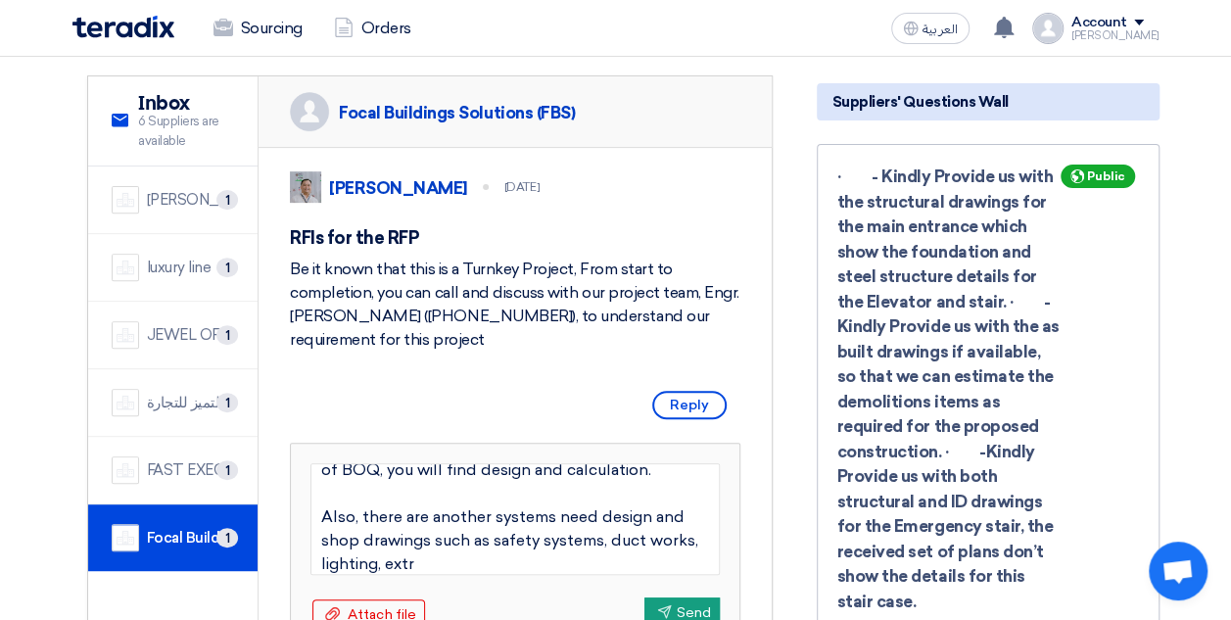
type textarea "Hello FBS, Please inform that I did not receive any call from your side, with r…"
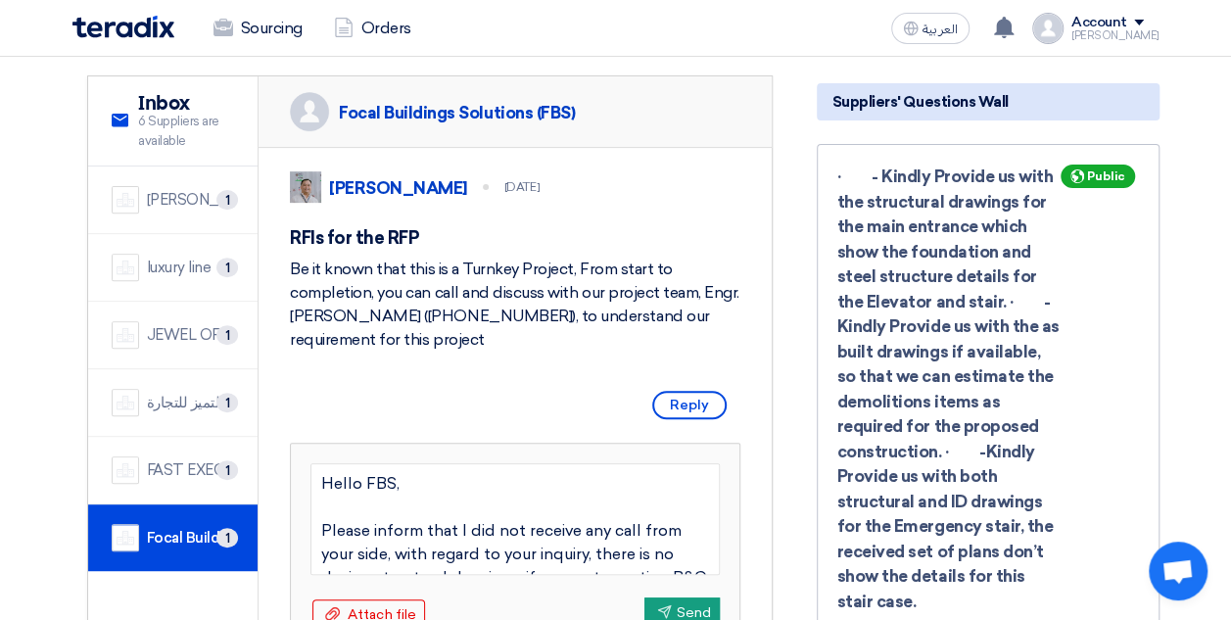
scroll to position [141, 0]
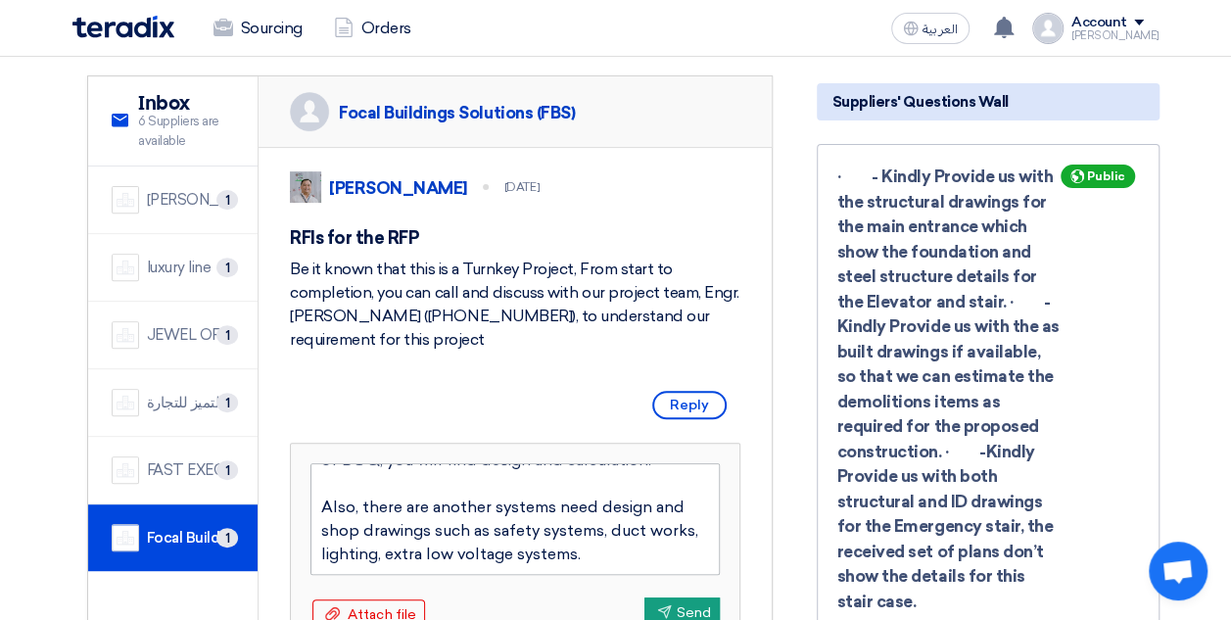
type textarea "Hello FBS, Please inform that I did not receive any call from your side, with r…"
drag, startPoint x: 588, startPoint y: 554, endPoint x: 284, endPoint y: 405, distance: 338.2
click at [623, 555] on textarea "Hello FBS, Please inform that I did not receive any call from your side, with r…" at bounding box center [514, 519] width 409 height 112
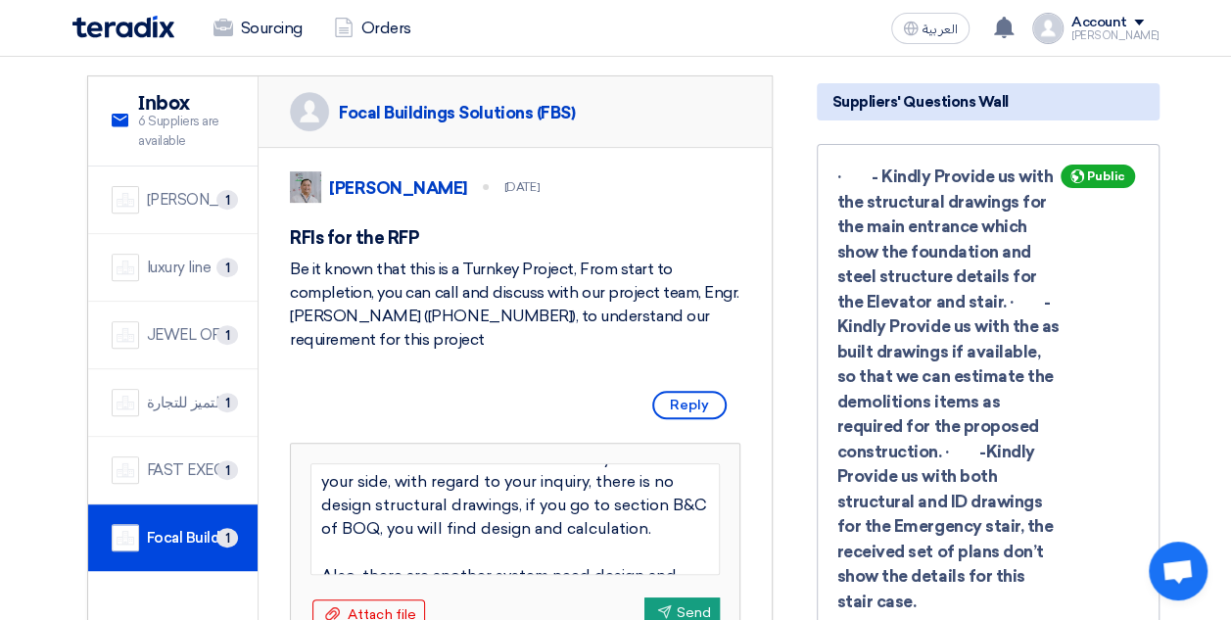
scroll to position [0, 0]
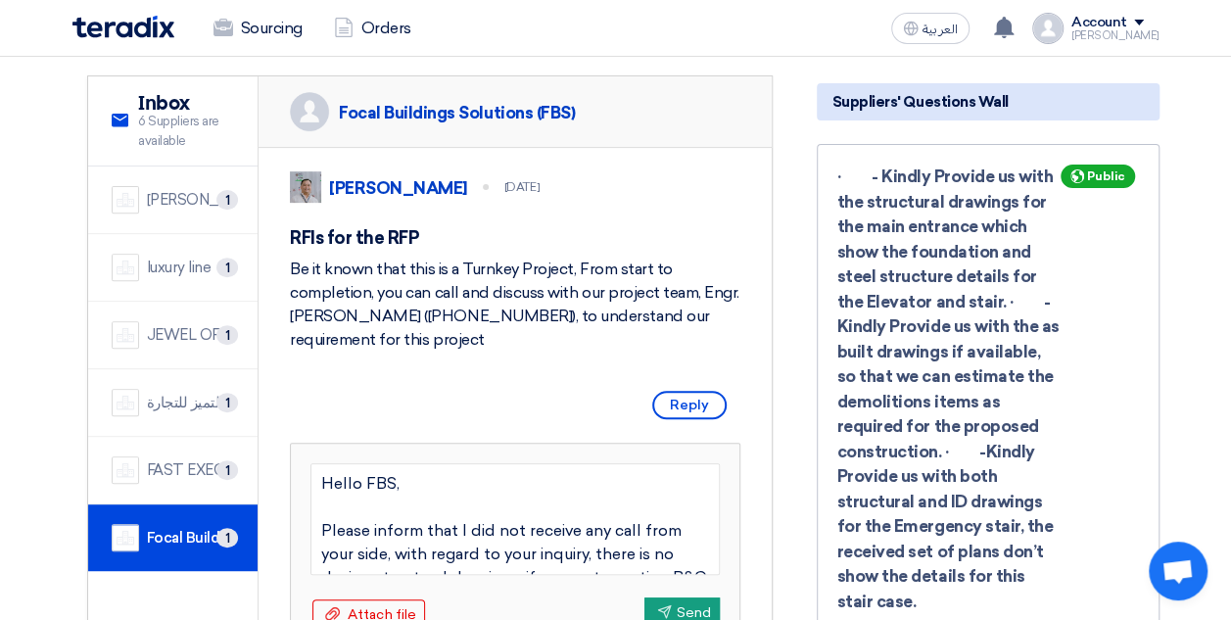
drag, startPoint x: 587, startPoint y: 559, endPoint x: 295, endPoint y: 444, distance: 313.9
click at [295, 444] on div "Hello FBS, Please inform that I did not receive any call from your side, with r…" at bounding box center [515, 548] width 449 height 208
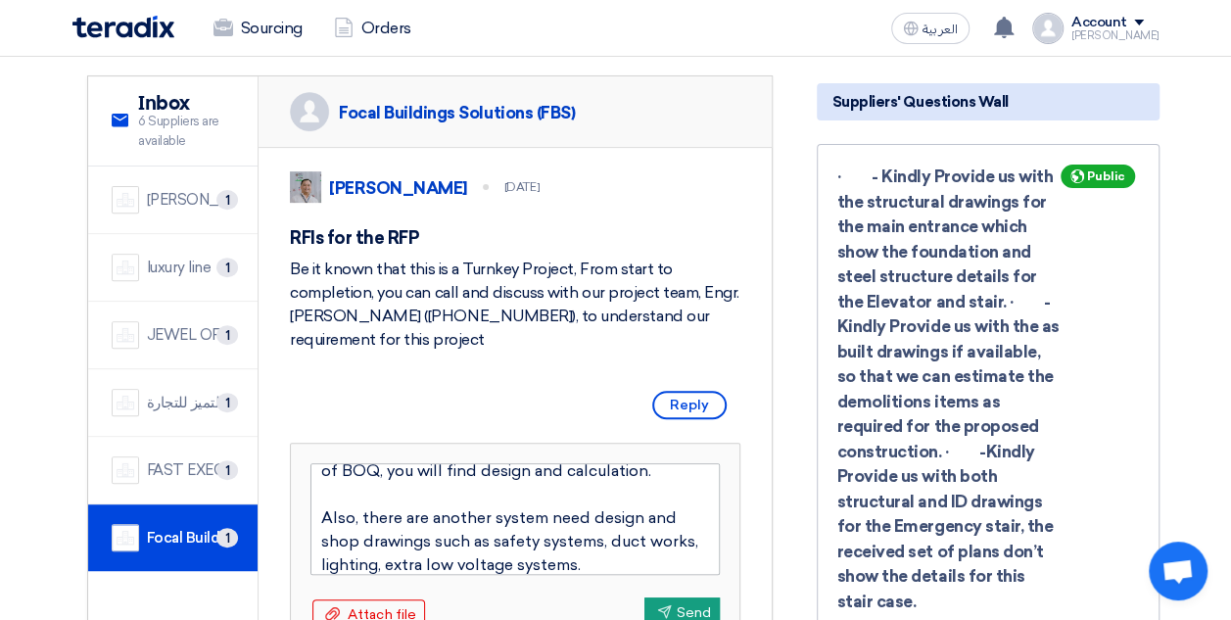
scroll to position [141, 0]
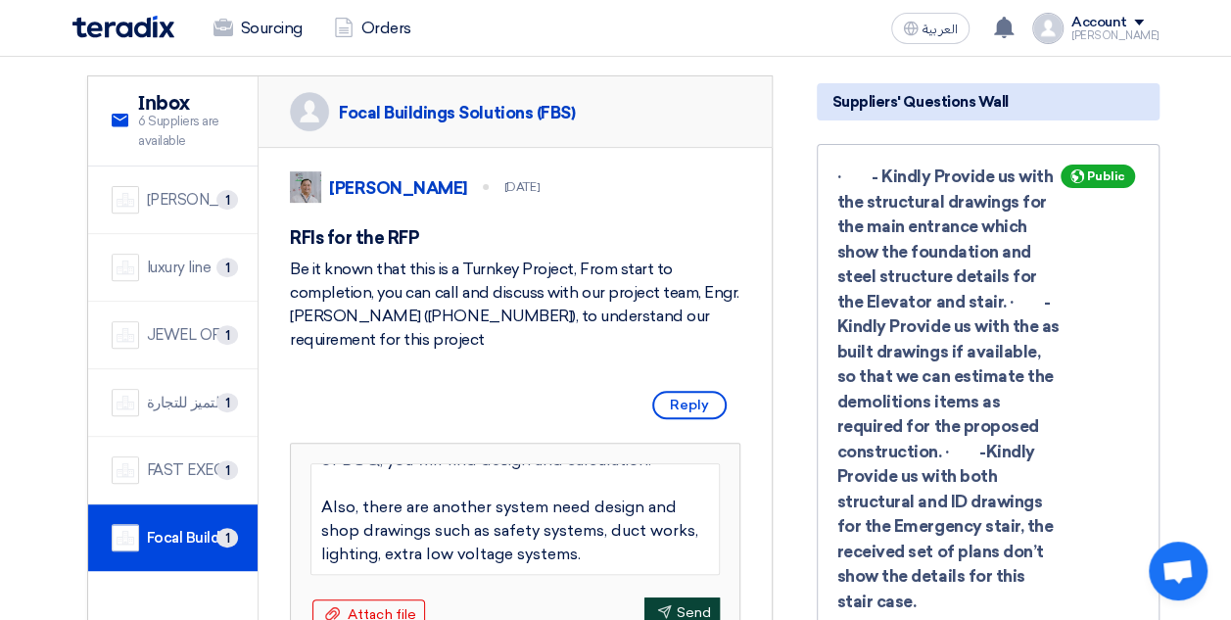
click at [691, 603] on button "Send Send" at bounding box center [681, 612] width 75 height 30
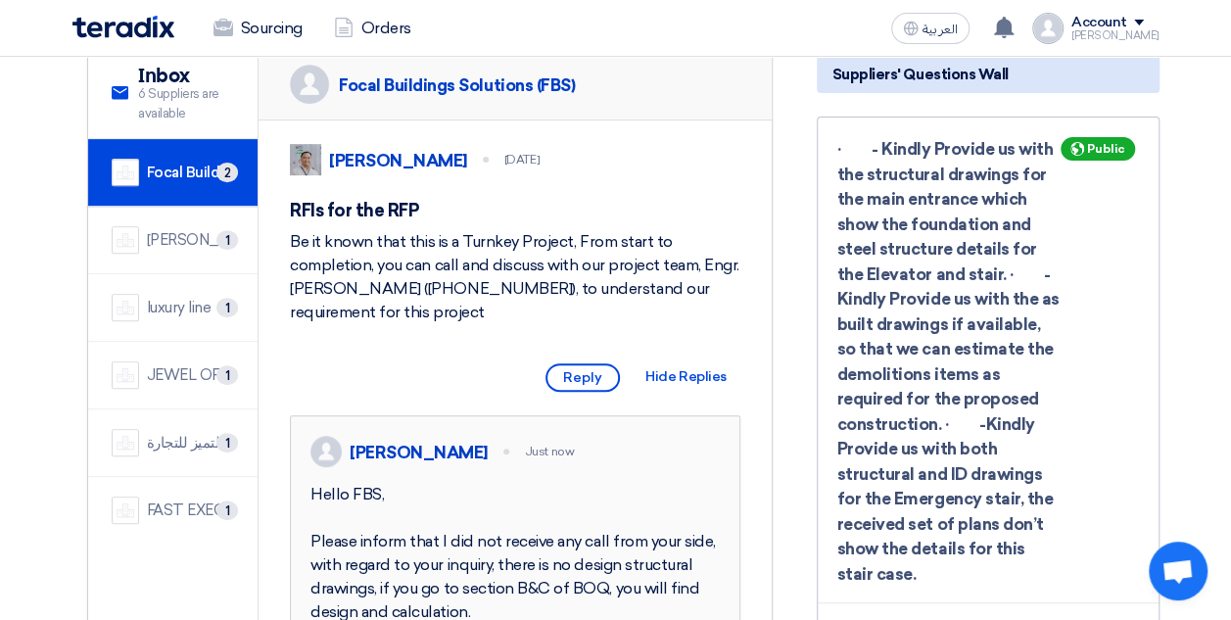
scroll to position [279, 0]
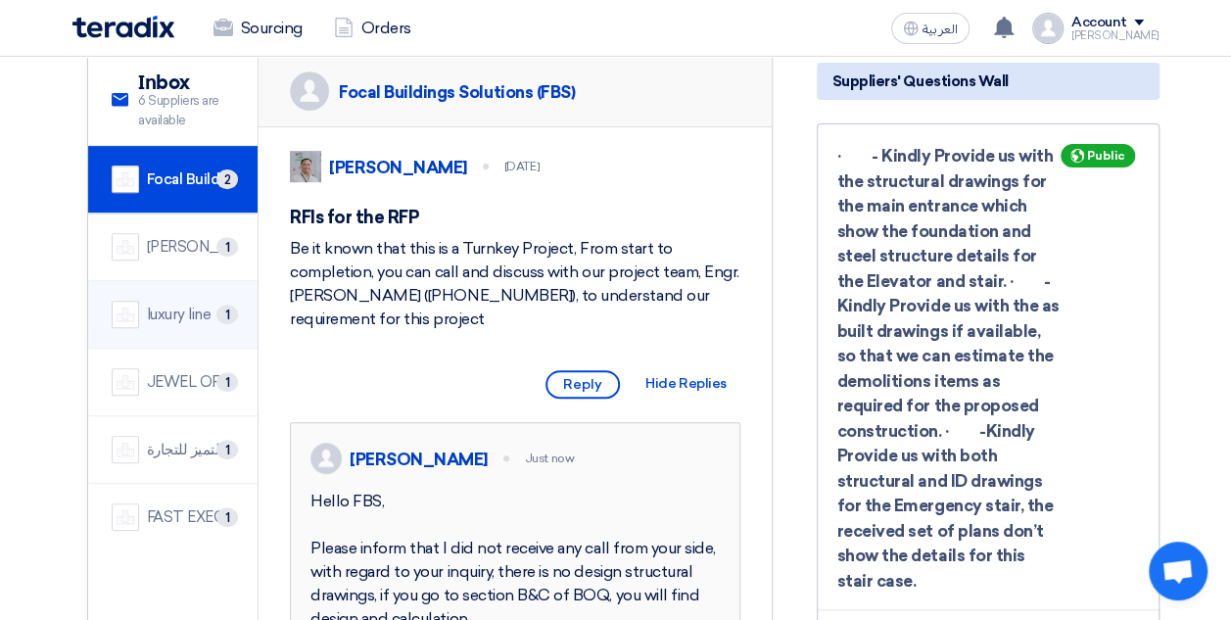
click at [182, 304] on div "luxury line" at bounding box center [179, 315] width 65 height 23
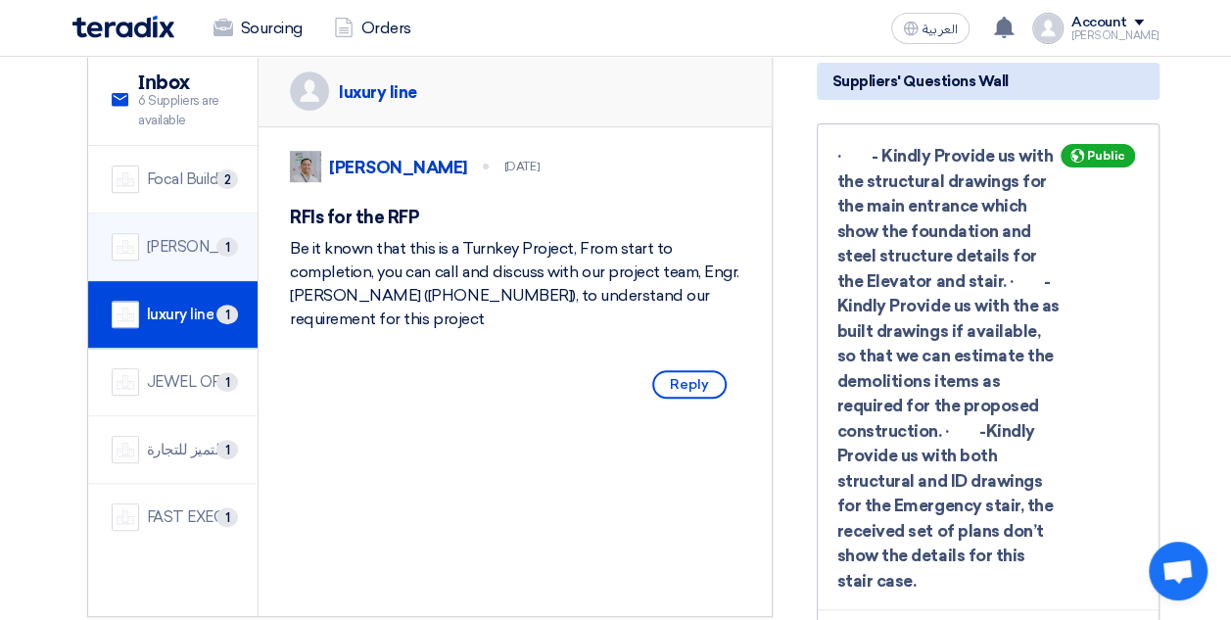
click at [186, 239] on li "[PERSON_NAME] Saudi Arabia Ltd. 1" at bounding box center [173, 248] width 170 height 68
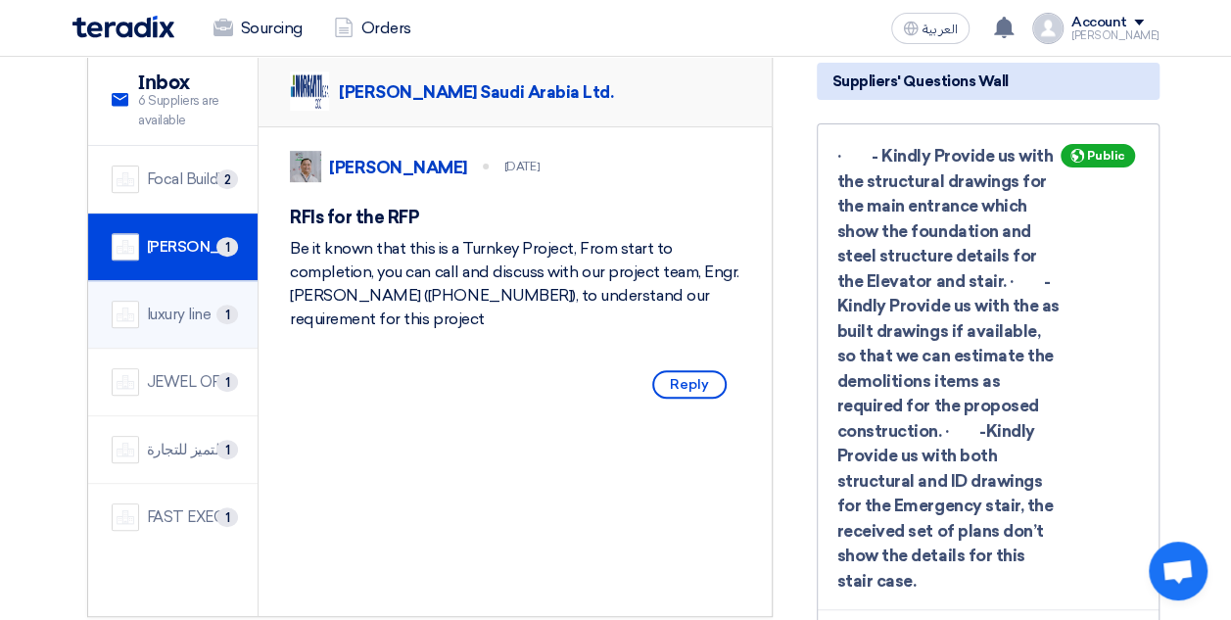
click at [187, 304] on div "luxury line" at bounding box center [179, 315] width 65 height 23
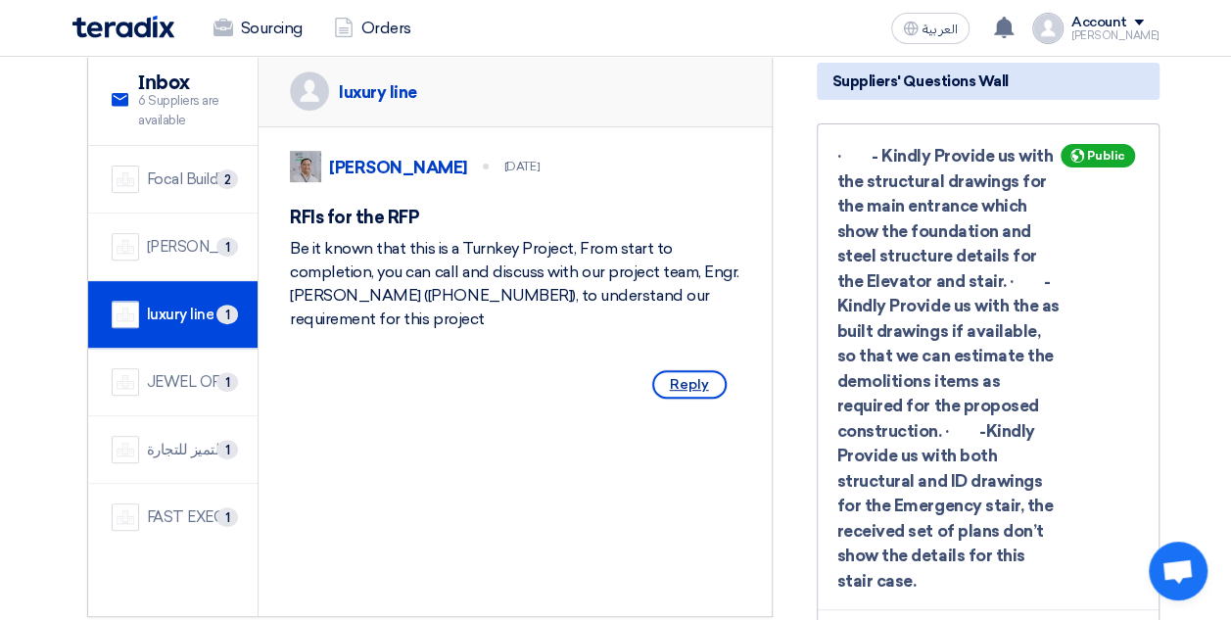
click at [692, 381] on span "Reply" at bounding box center [689, 384] width 74 height 28
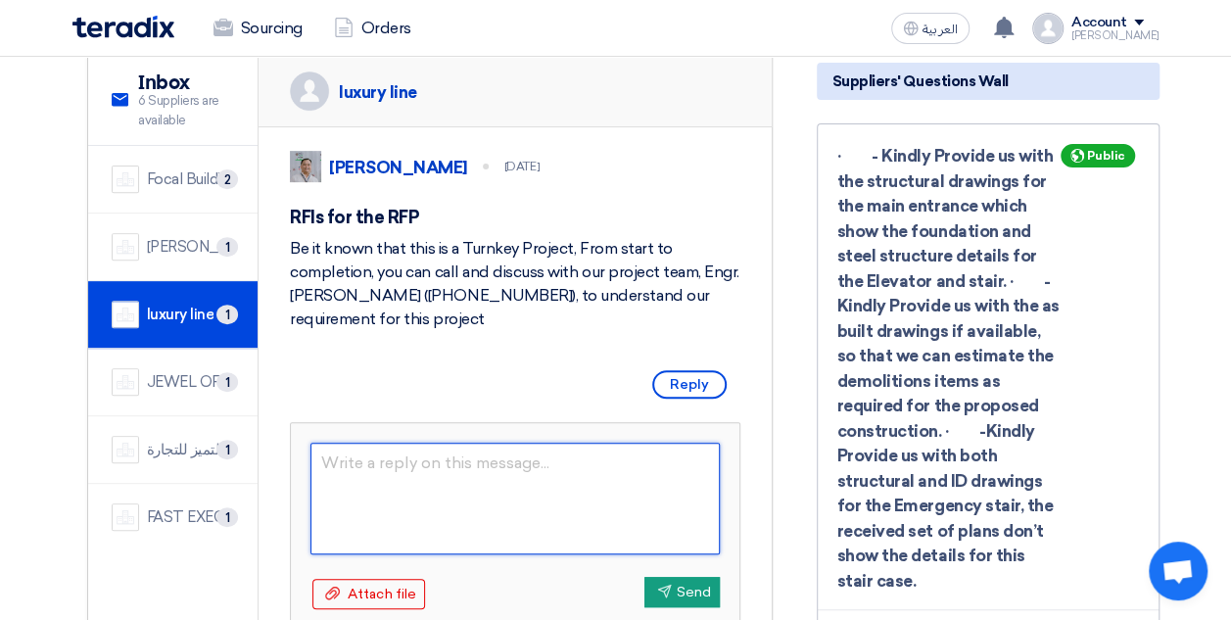
click at [429, 456] on textarea at bounding box center [514, 499] width 409 height 112
type textarea "Hello Lines,"
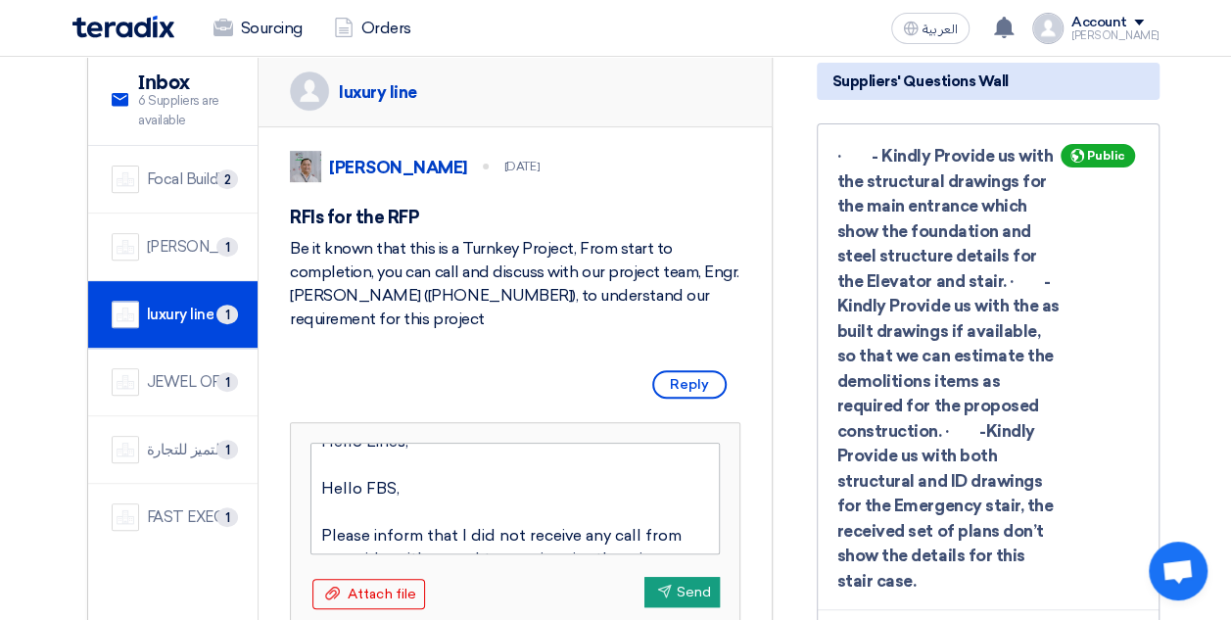
scroll to position [7, 0]
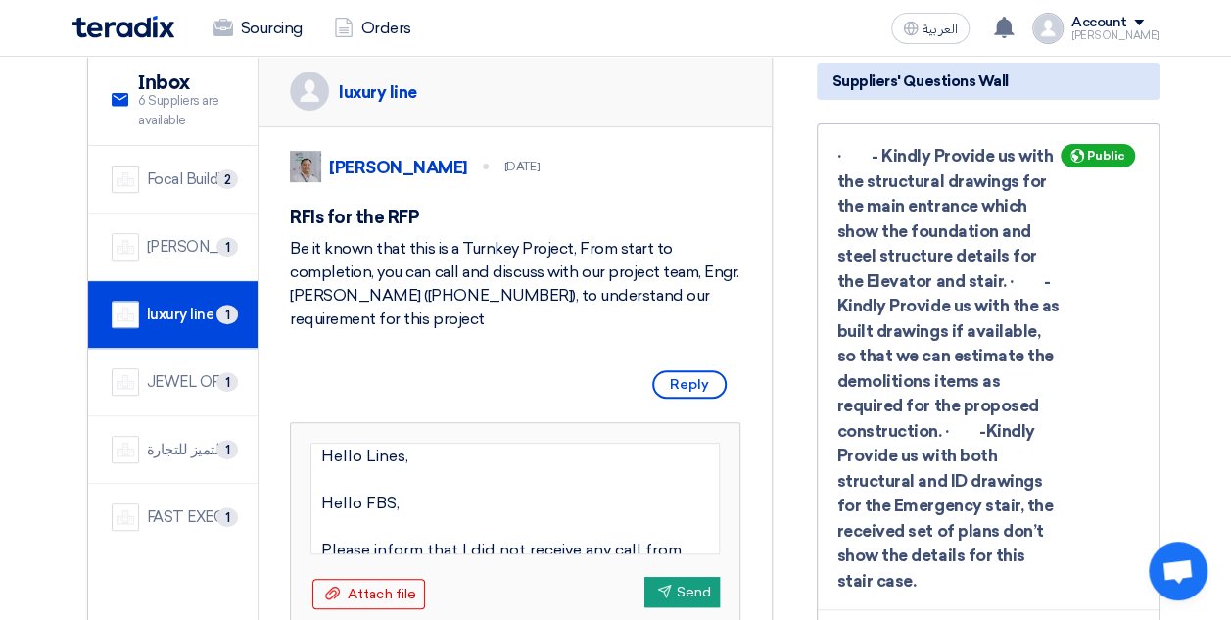
drag, startPoint x: 404, startPoint y: 500, endPoint x: 287, endPoint y: 485, distance: 117.5
click at [287, 485] on div "[PERSON_NAME] [DATE] RFIs for the RFP Be it known that this is a Turnkey Projec…" at bounding box center [515, 391] width 513 height 528
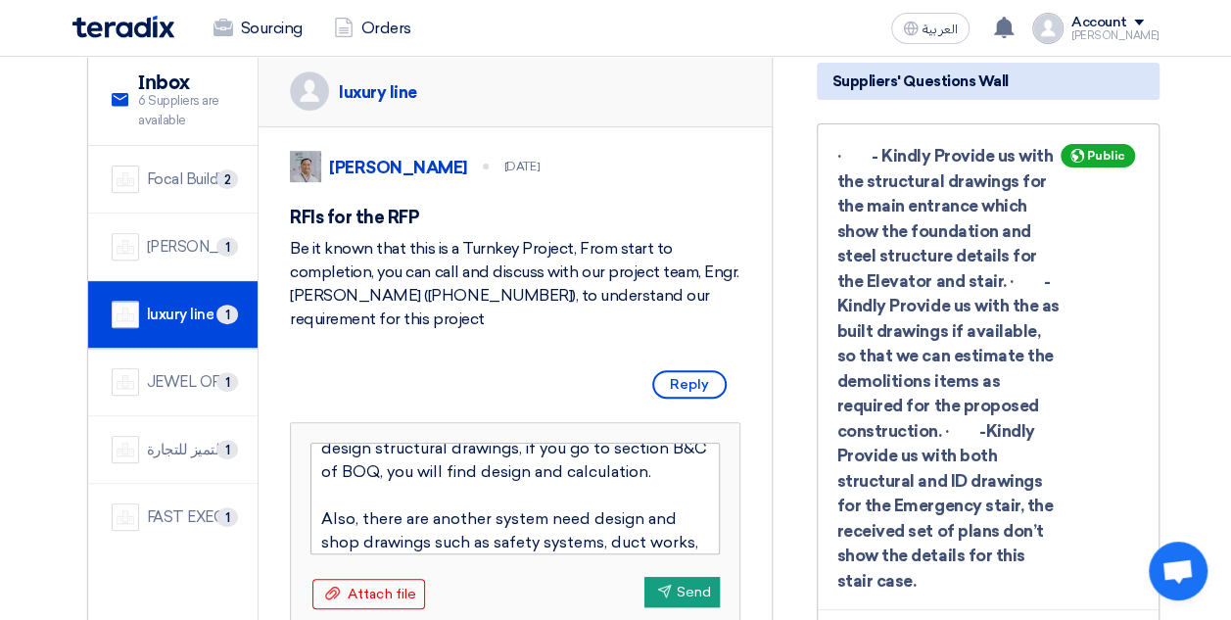
scroll to position [118, 0]
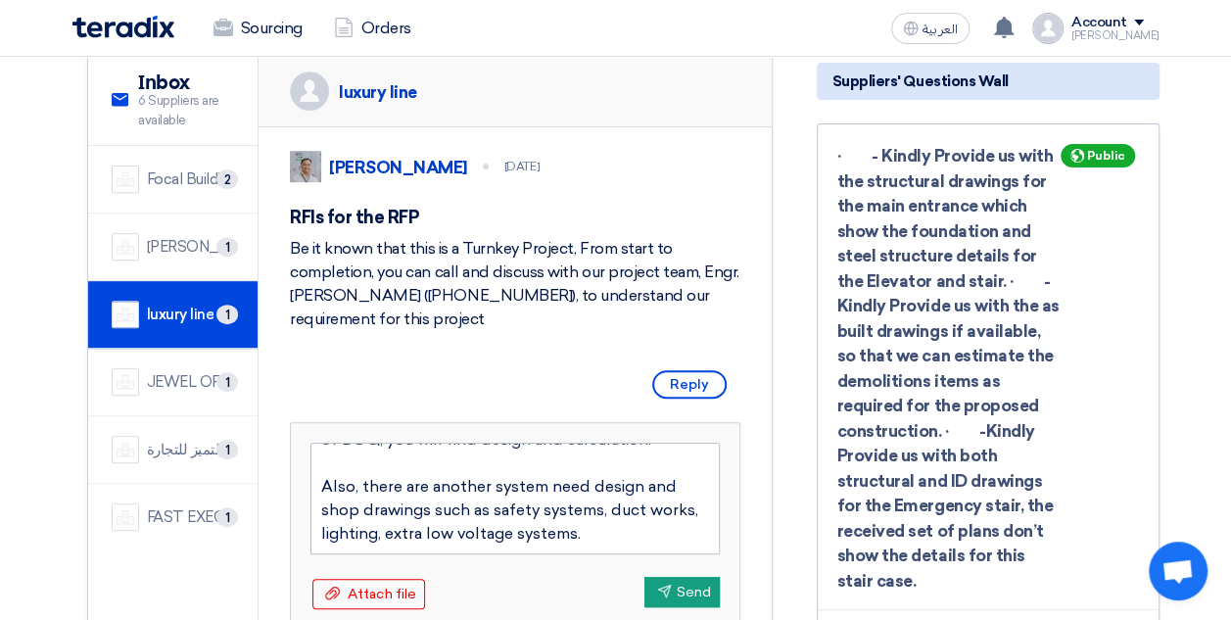
click at [633, 538] on textarea "Hello Lines, Please inform that I did not receive any call from your side, with…" at bounding box center [514, 499] width 409 height 112
type textarea "Hello Lines, Please inform that I did not receive any call from your side, with…"
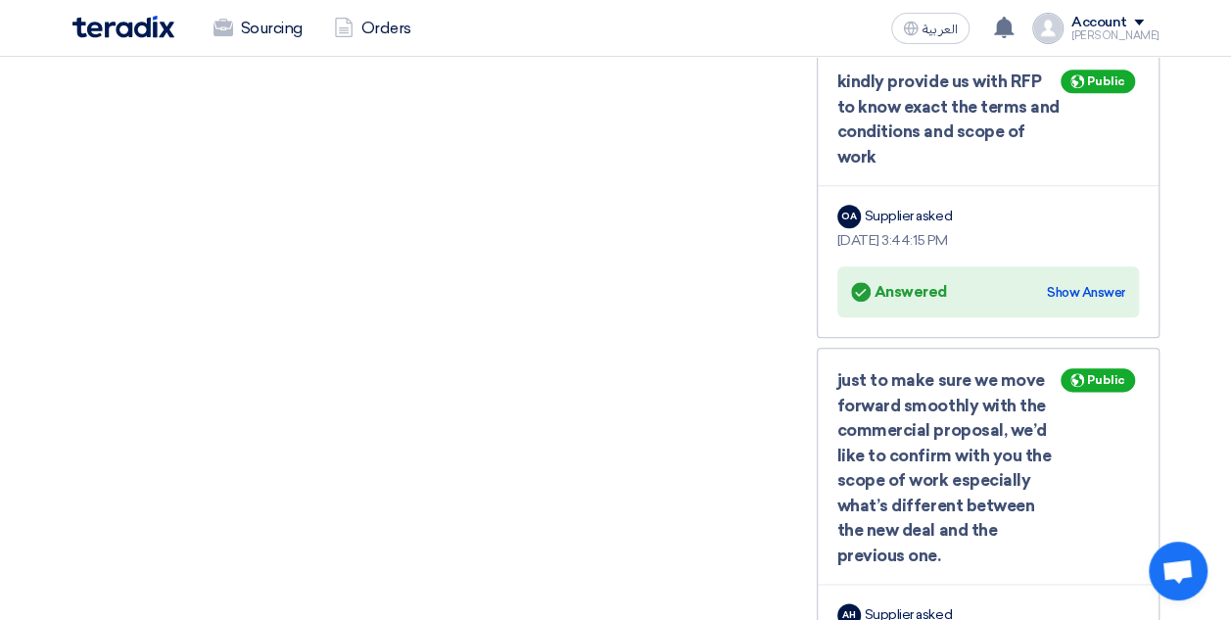
scroll to position [999, 0]
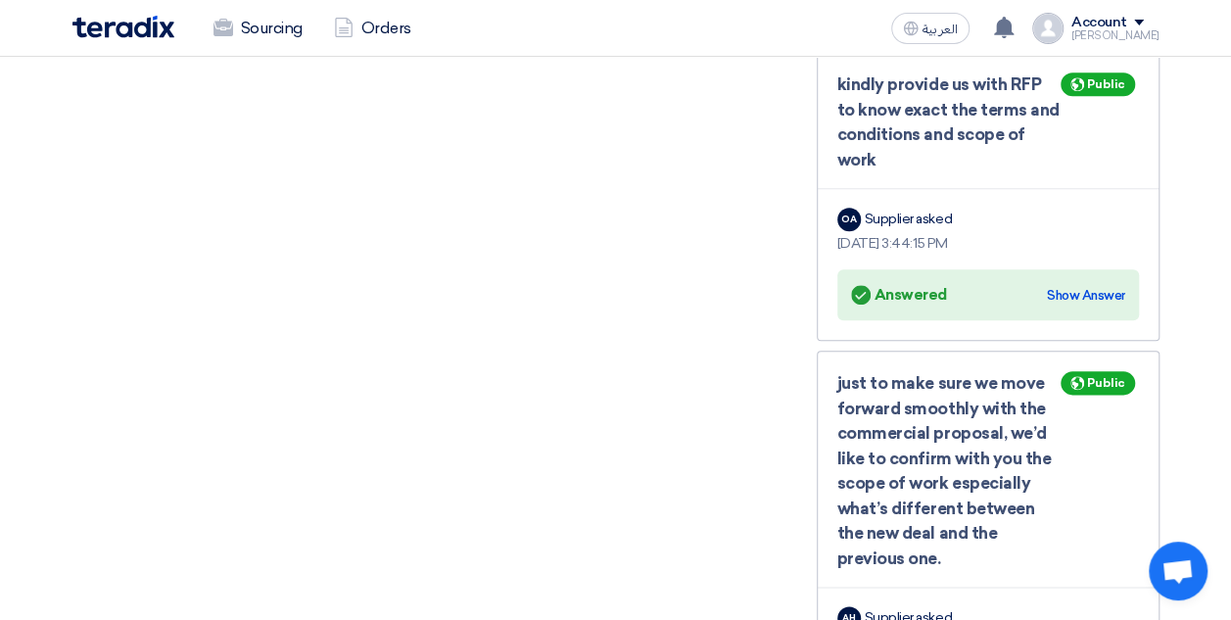
type textarea "Hello Lines, Please inform that I did not receive any call from your side, with…"
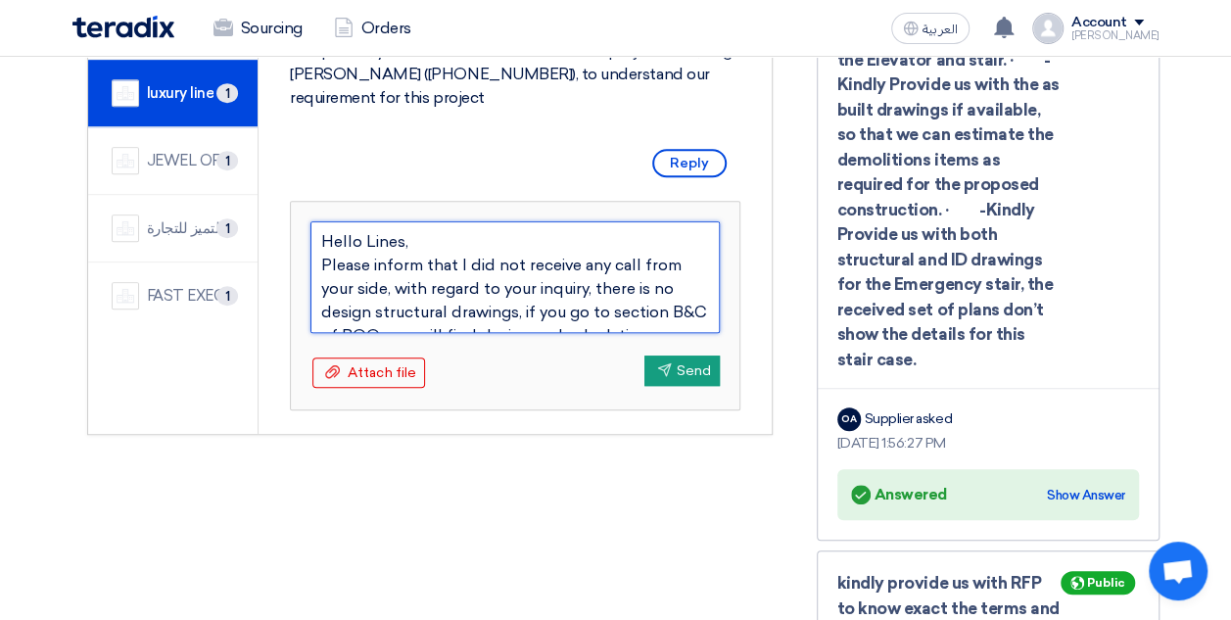
scroll to position [165, 0]
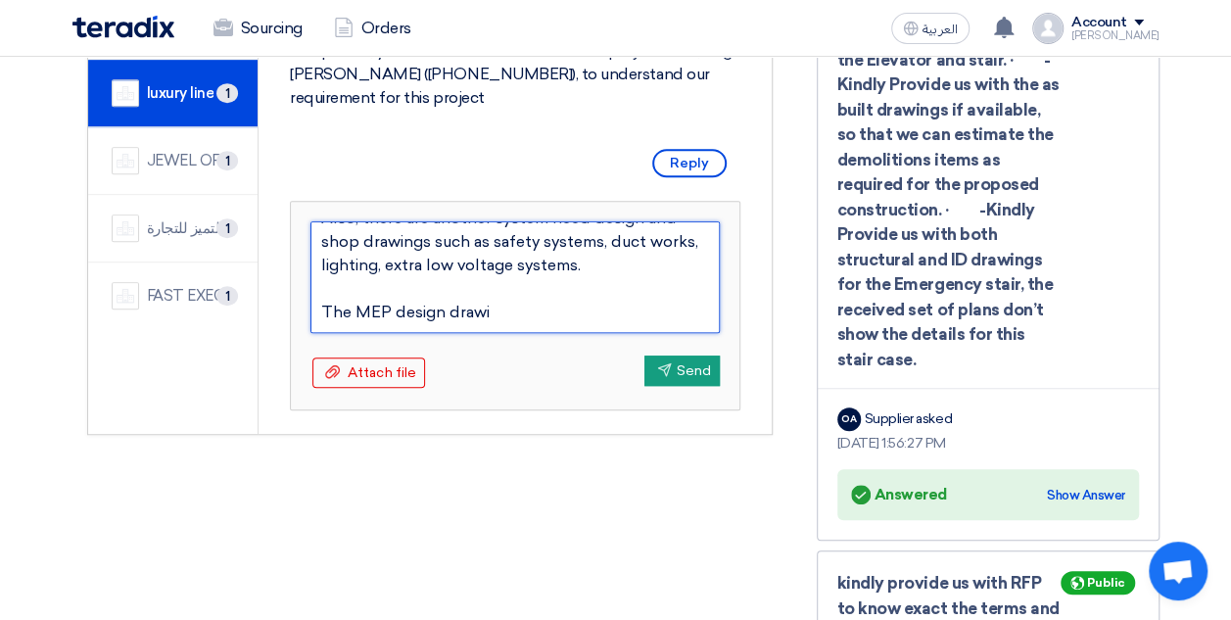
type textarea "Hello Lines, Please inform that I did not receive any call from your side, with…"
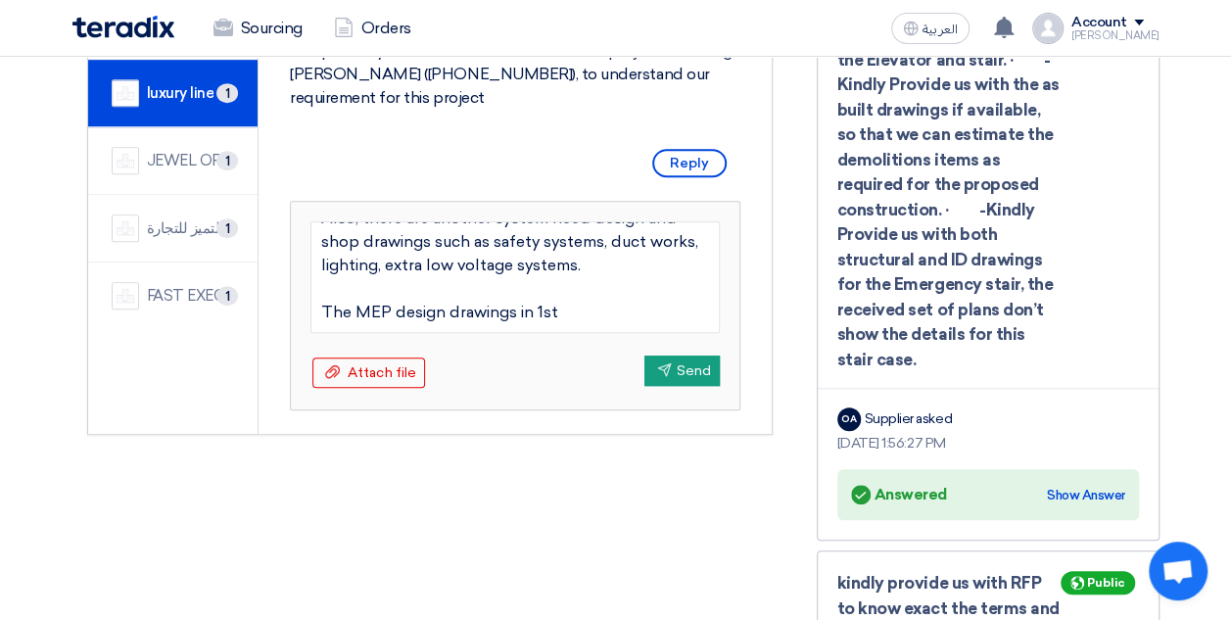
type textarea "Hello Lines, Please inform that I did not receive any call from your side, with…"
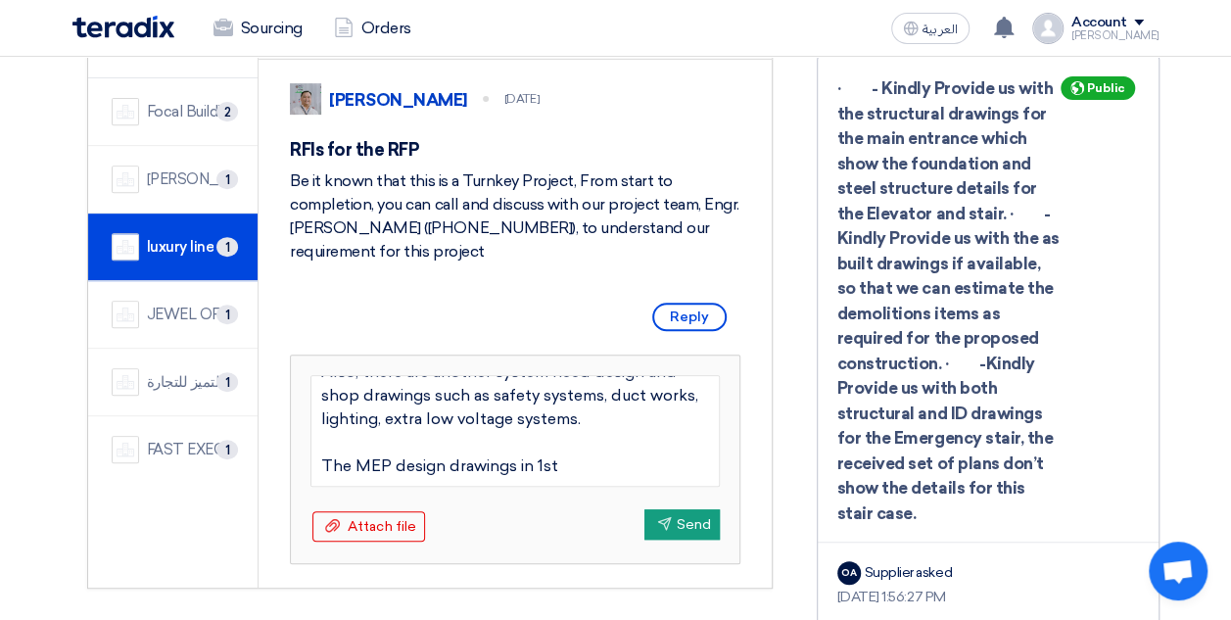
scroll to position [355, 0]
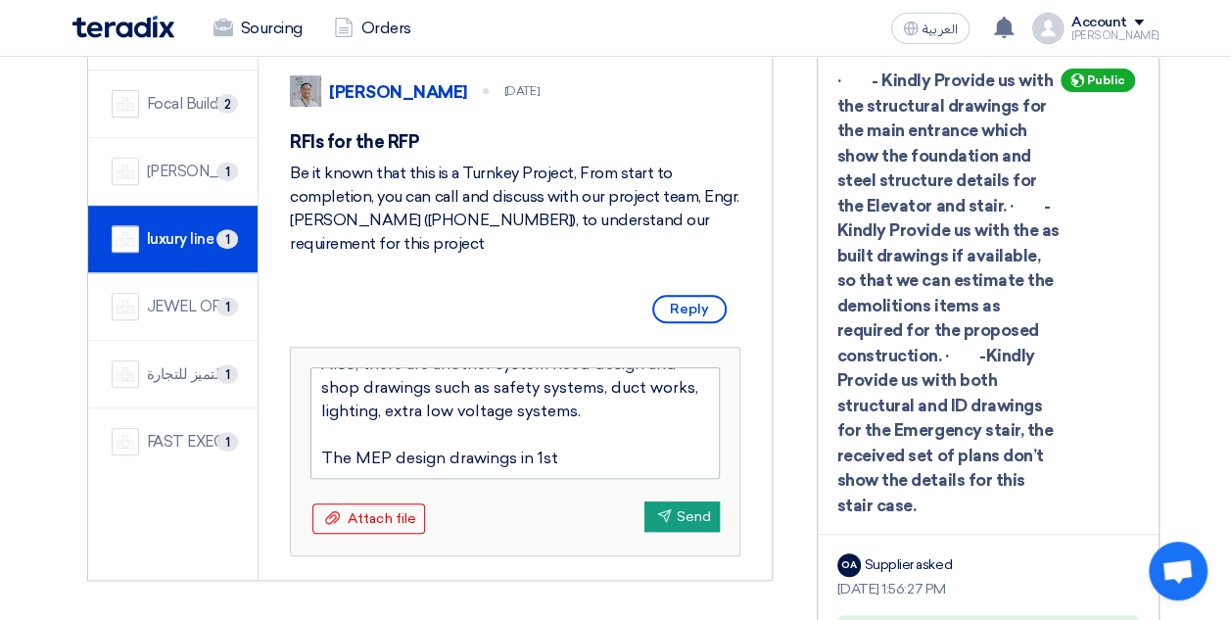
click at [321, 455] on textarea "Hello Lines, Please inform that I did not receive any call from your side, with…" at bounding box center [514, 423] width 409 height 112
type textarea "Hello Lines, Please inform that I did not receive any call from your side, with…"
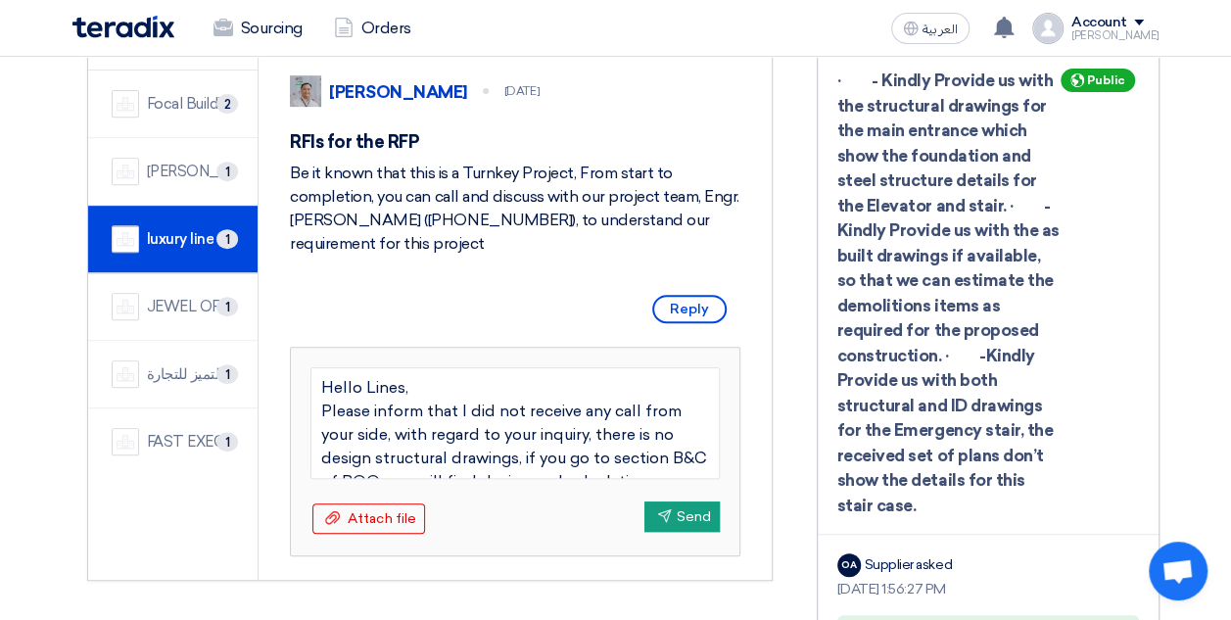
scroll to position [165, 0]
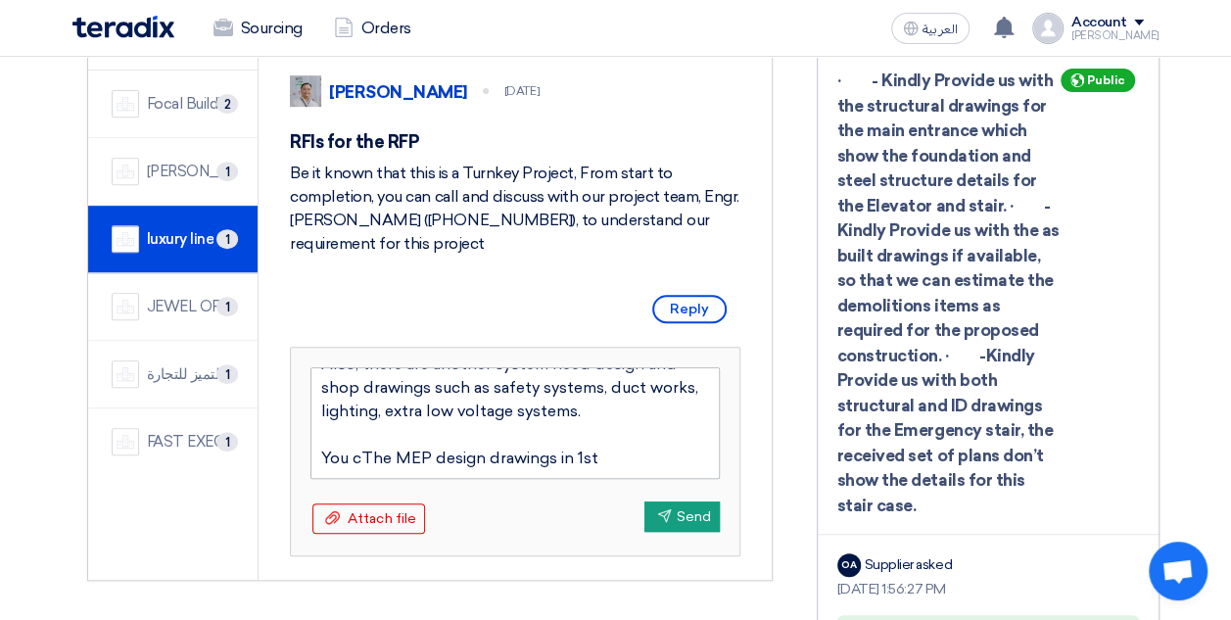
drag, startPoint x: 606, startPoint y: 458, endPoint x: 314, endPoint y: 463, distance: 291.9
click at [314, 463] on textarea "Hello Lines, Please inform that I did not receive any call from your side, with…" at bounding box center [514, 423] width 409 height 112
type textarea "Hello Lines, Please inform that I did not receive any call from your side, with…"
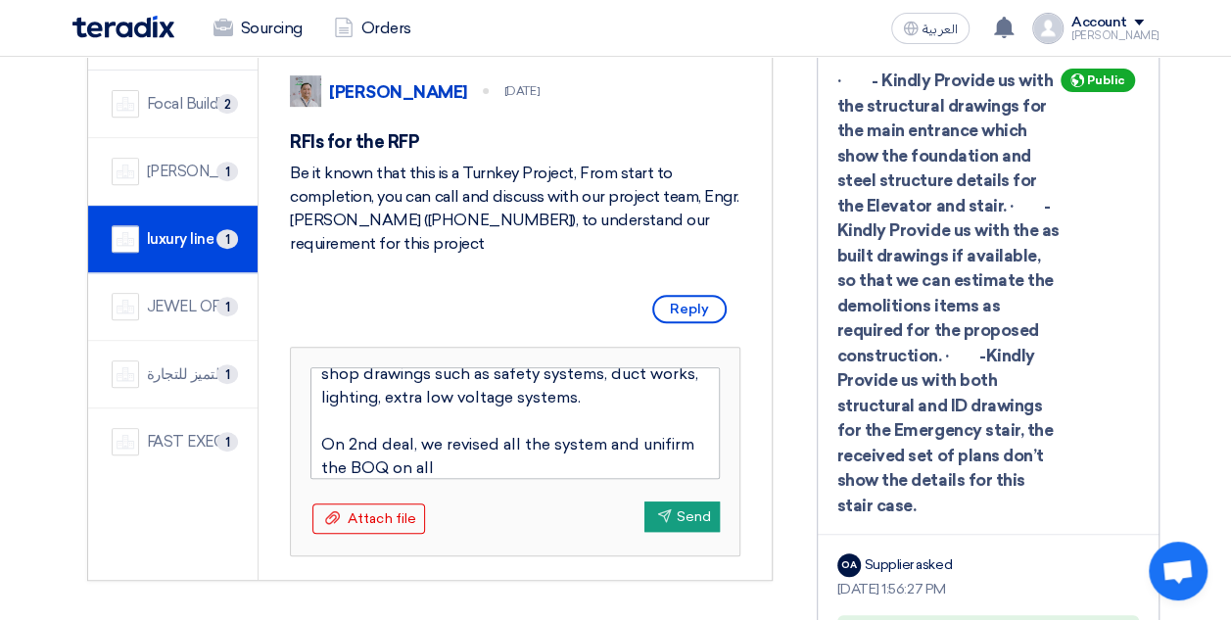
type textarea "Hello Lines, Please inform that I did not receive any call from your side, with…"
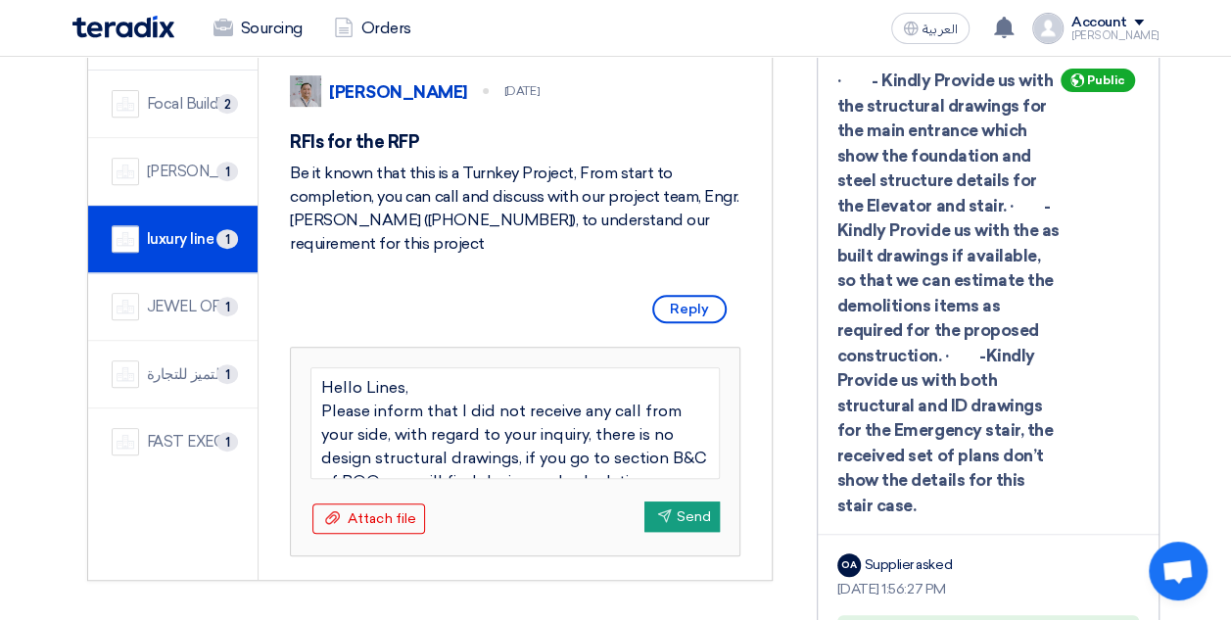
scroll to position [188, 0]
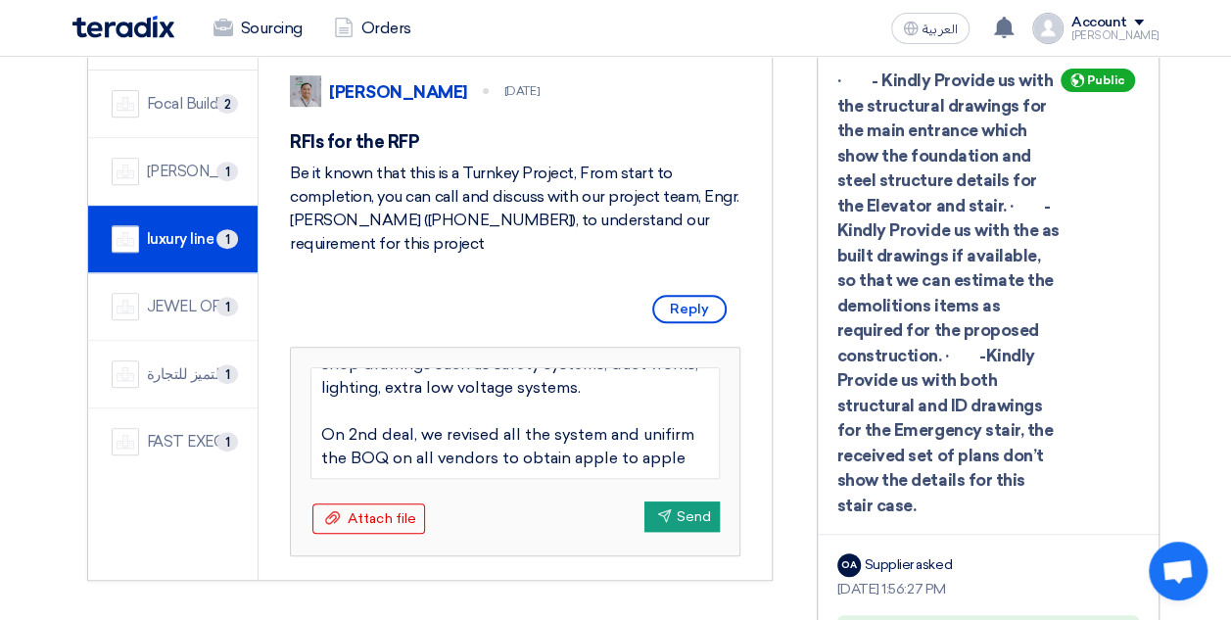
type textarea "Hello Lines, Please inform that I did not receive any call from your side, with…"
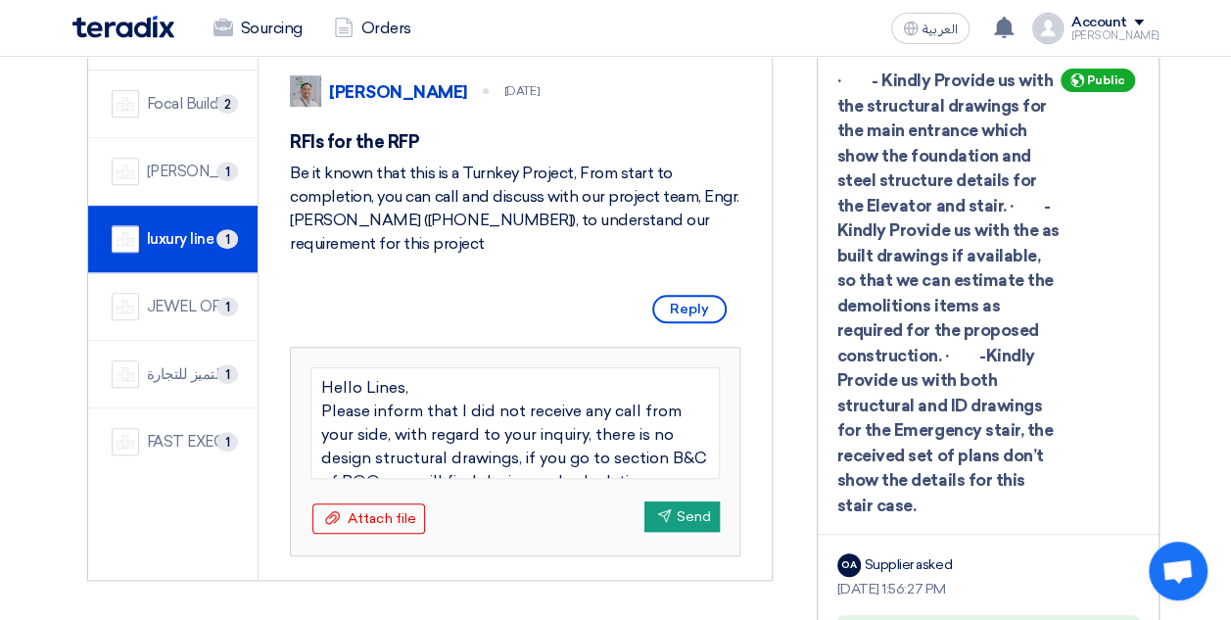
scroll to position [212, 0]
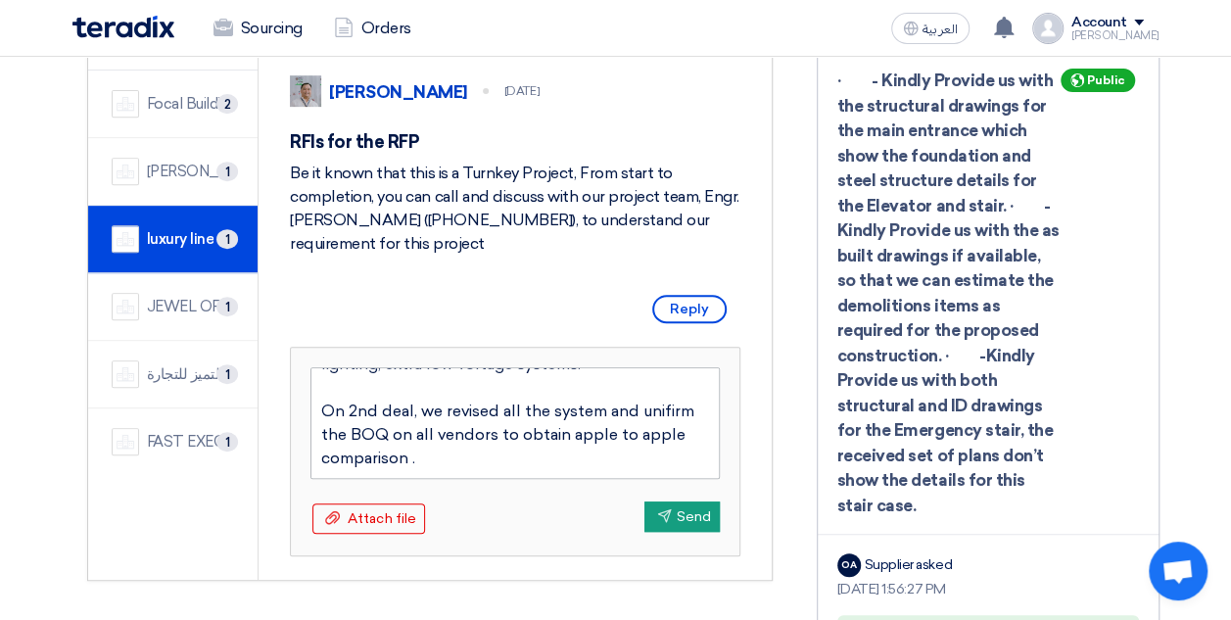
type textarea "Hello Lines, Please inform that I did not receive any call from your side, with…"
click at [479, 459] on textarea "Hello Lines, Please inform that I did not receive any call from your side, with…" at bounding box center [514, 423] width 409 height 112
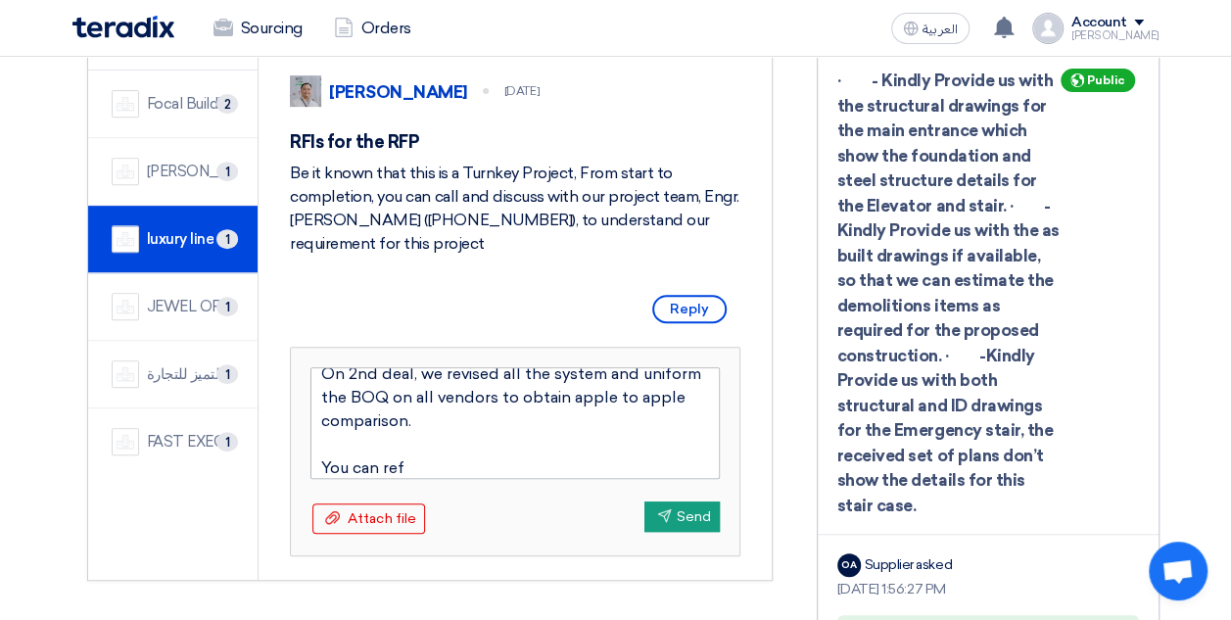
type textarea "Hello Lines, Please inform that I did not receive any call from your side, with…"
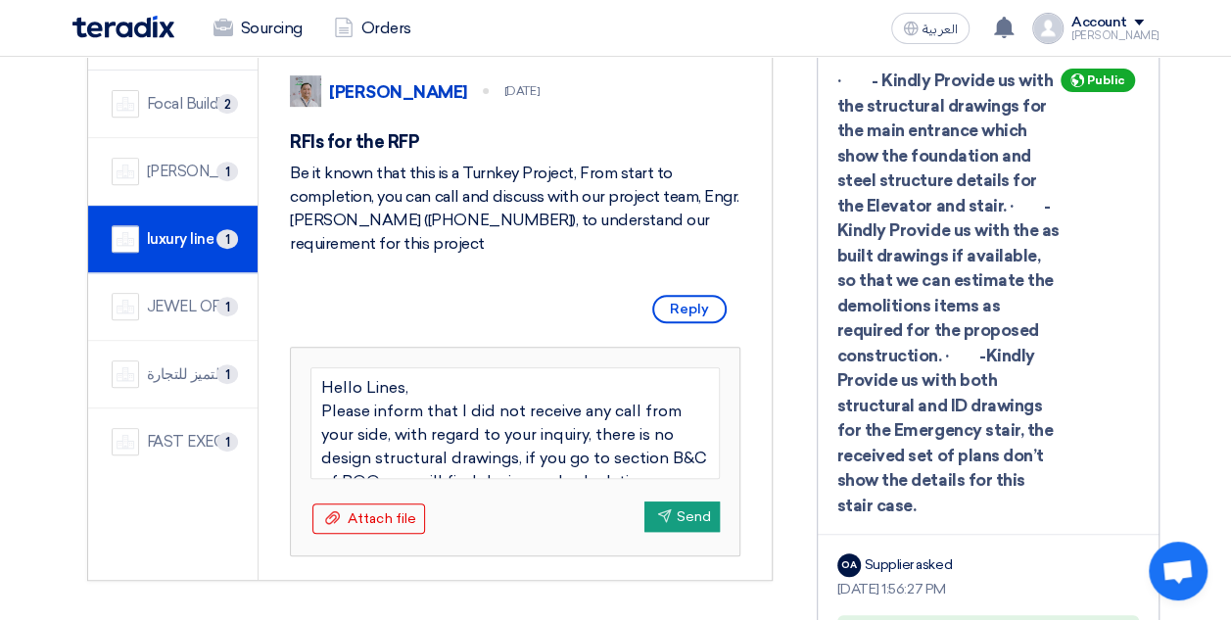
scroll to position [259, 0]
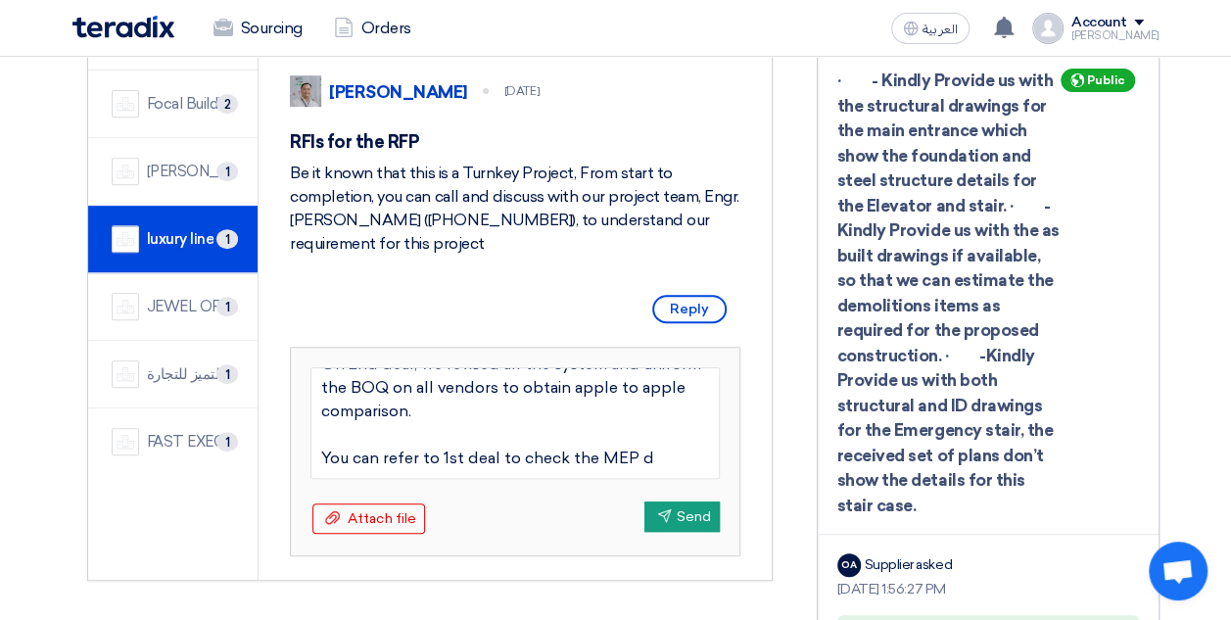
type textarea "Hello Lines, Please inform that I did not receive any call from your side, with…"
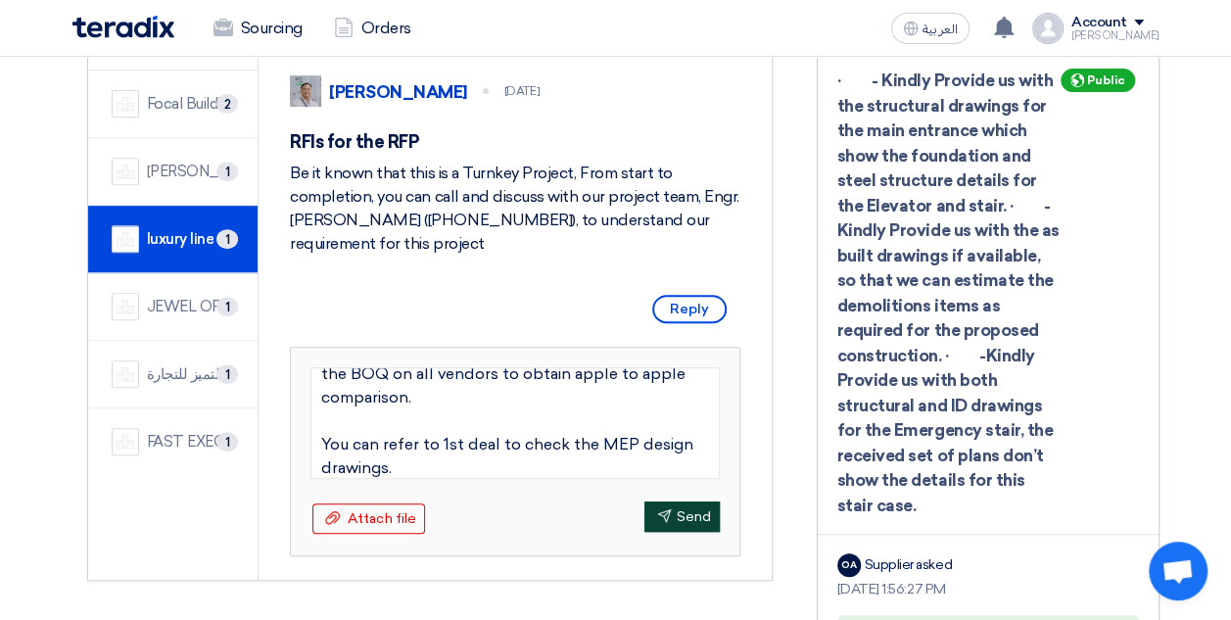
type textarea "Hello Lines, Please inform that I did not receive any call from your side, with…"
click at [678, 508] on button "Send Send" at bounding box center [681, 516] width 75 height 30
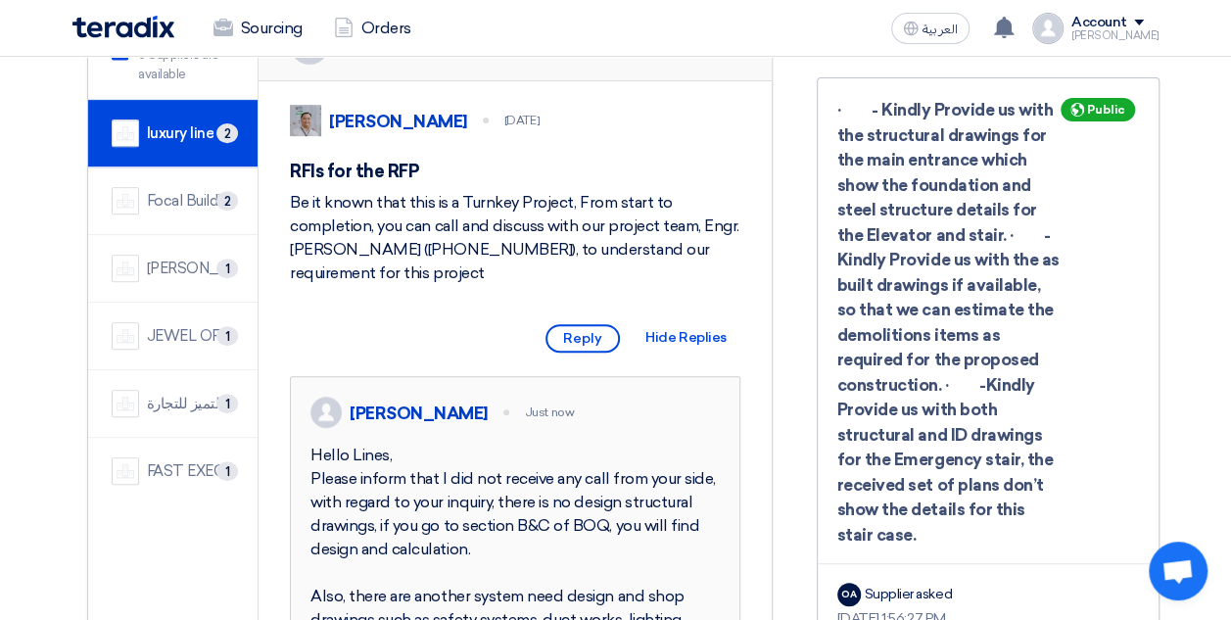
scroll to position [323, 0]
